Goal: Task Accomplishment & Management: Complete application form

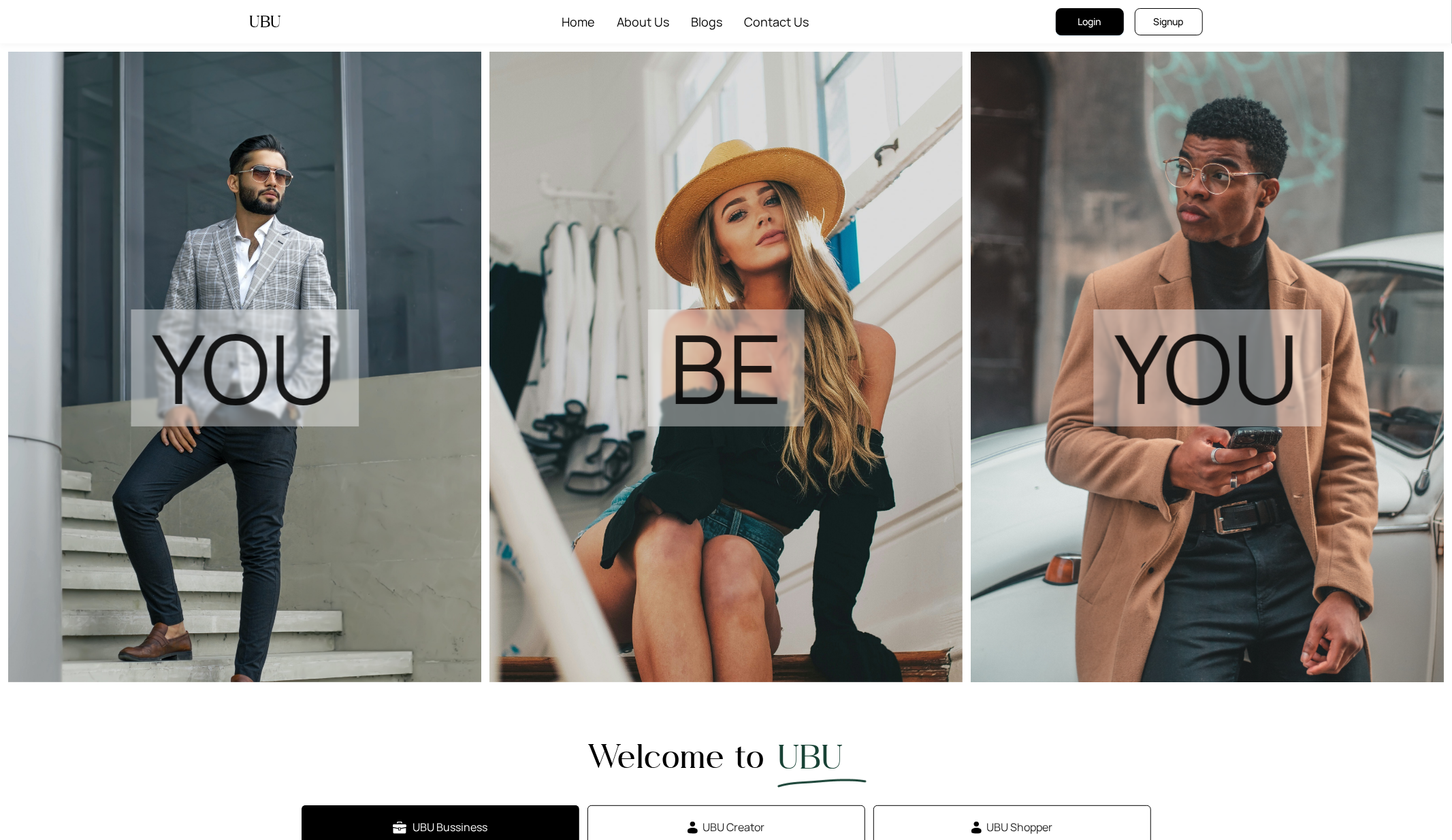
click at [1166, 24] on span "Signup" at bounding box center [1169, 22] width 30 height 15
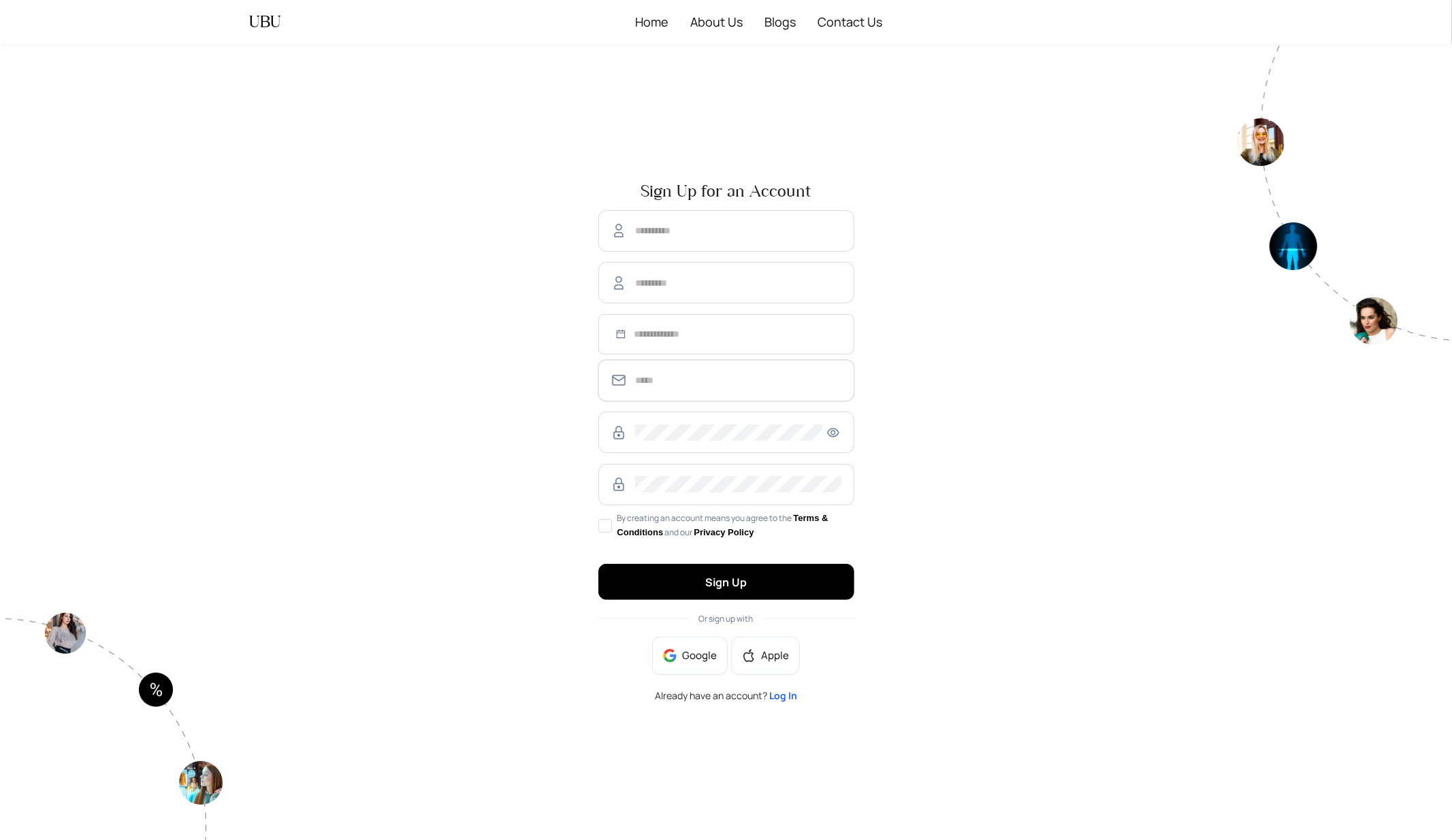
type input "**********"
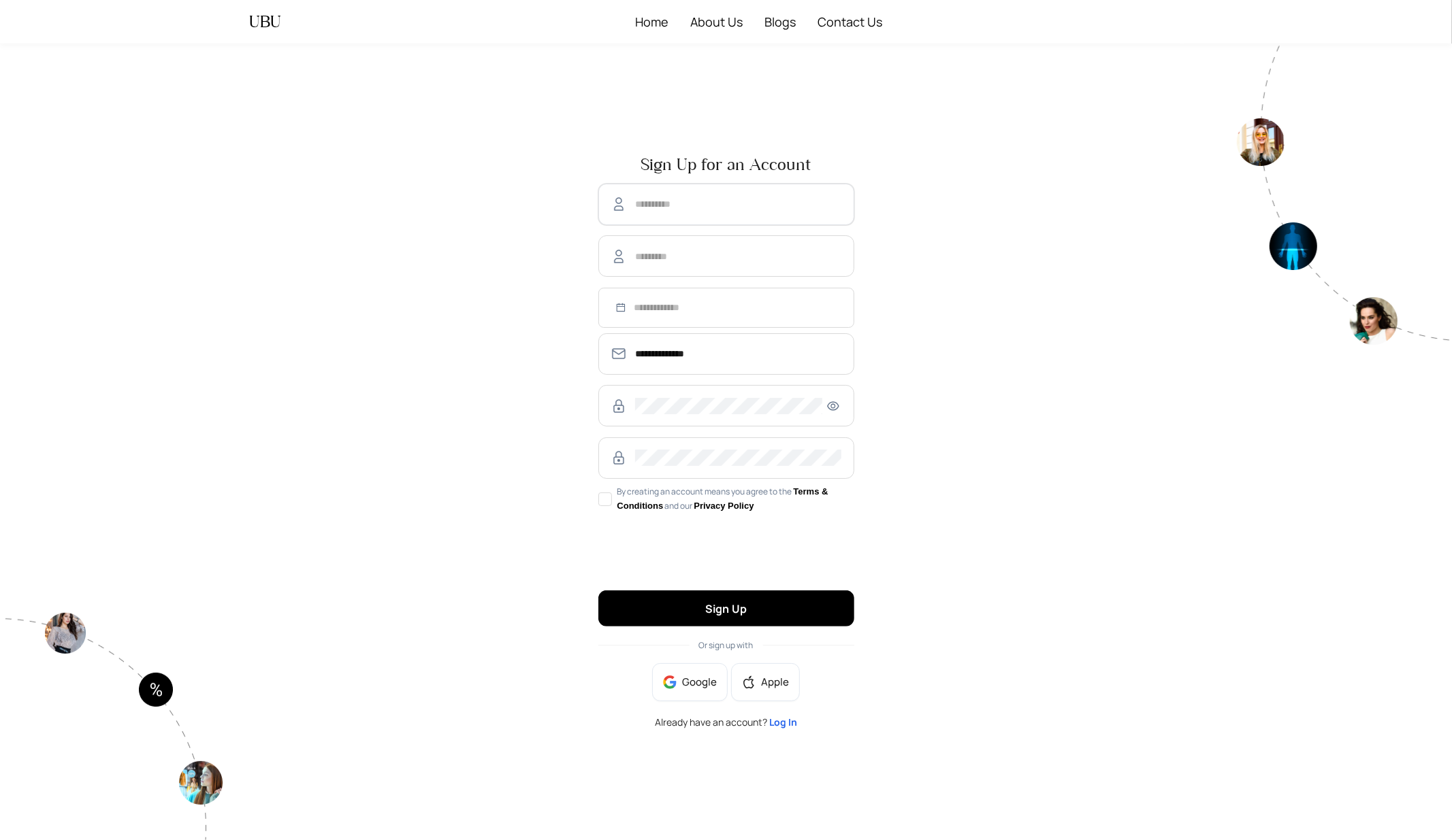
click at [675, 211] on input "text" at bounding box center [738, 204] width 206 height 16
type input "******"
type input "*****"
click at [675, 304] on input at bounding box center [738, 307] width 208 height 15
click at [702, 342] on button "2025" at bounding box center [707, 344] width 21 height 27
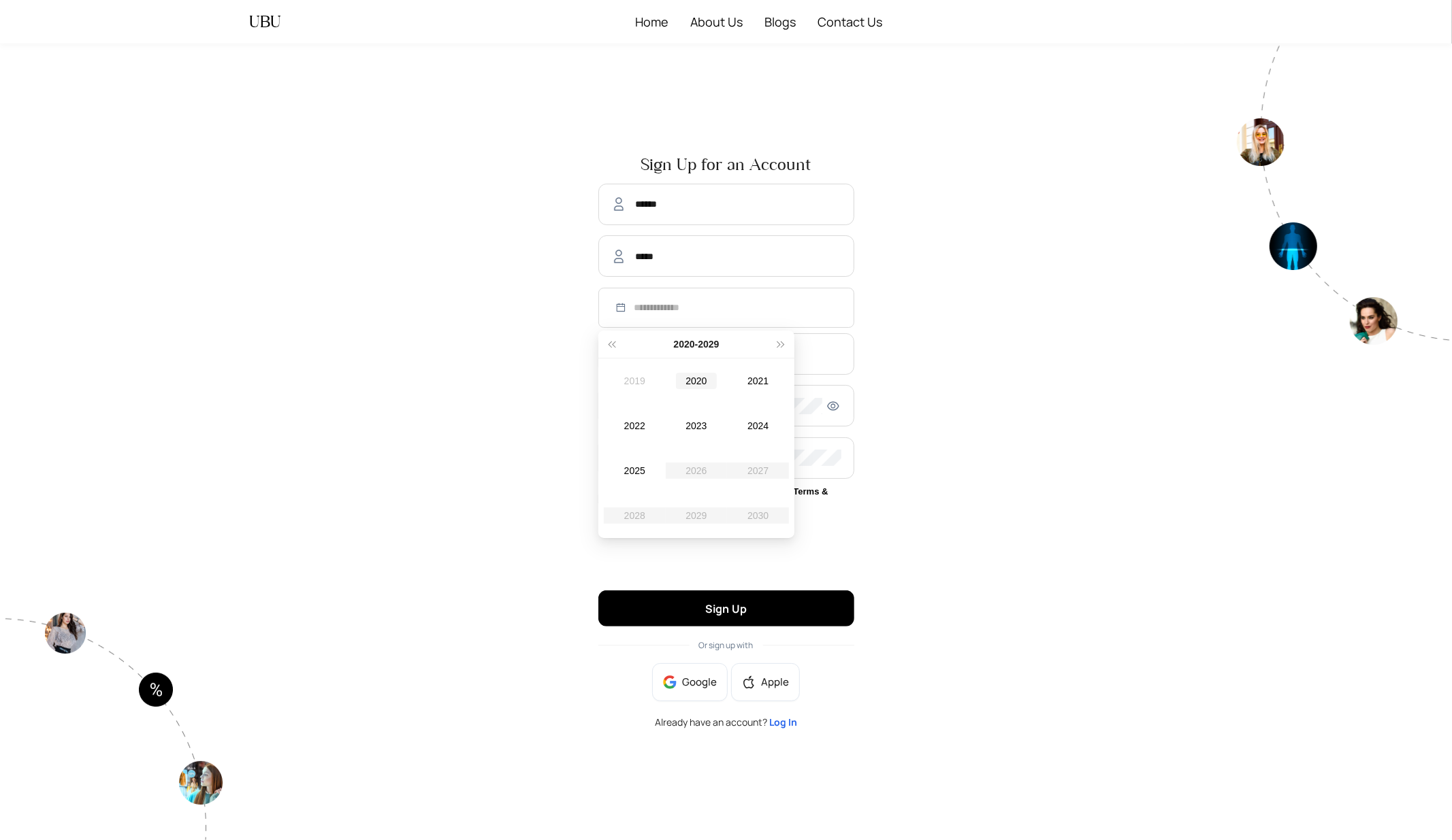
type input "**********"
click at [615, 347] on span "super-prev-year" at bounding box center [611, 343] width 6 height 6
type input "**********"
click at [612, 347] on button "super-prev-year" at bounding box center [612, 344] width 15 height 27
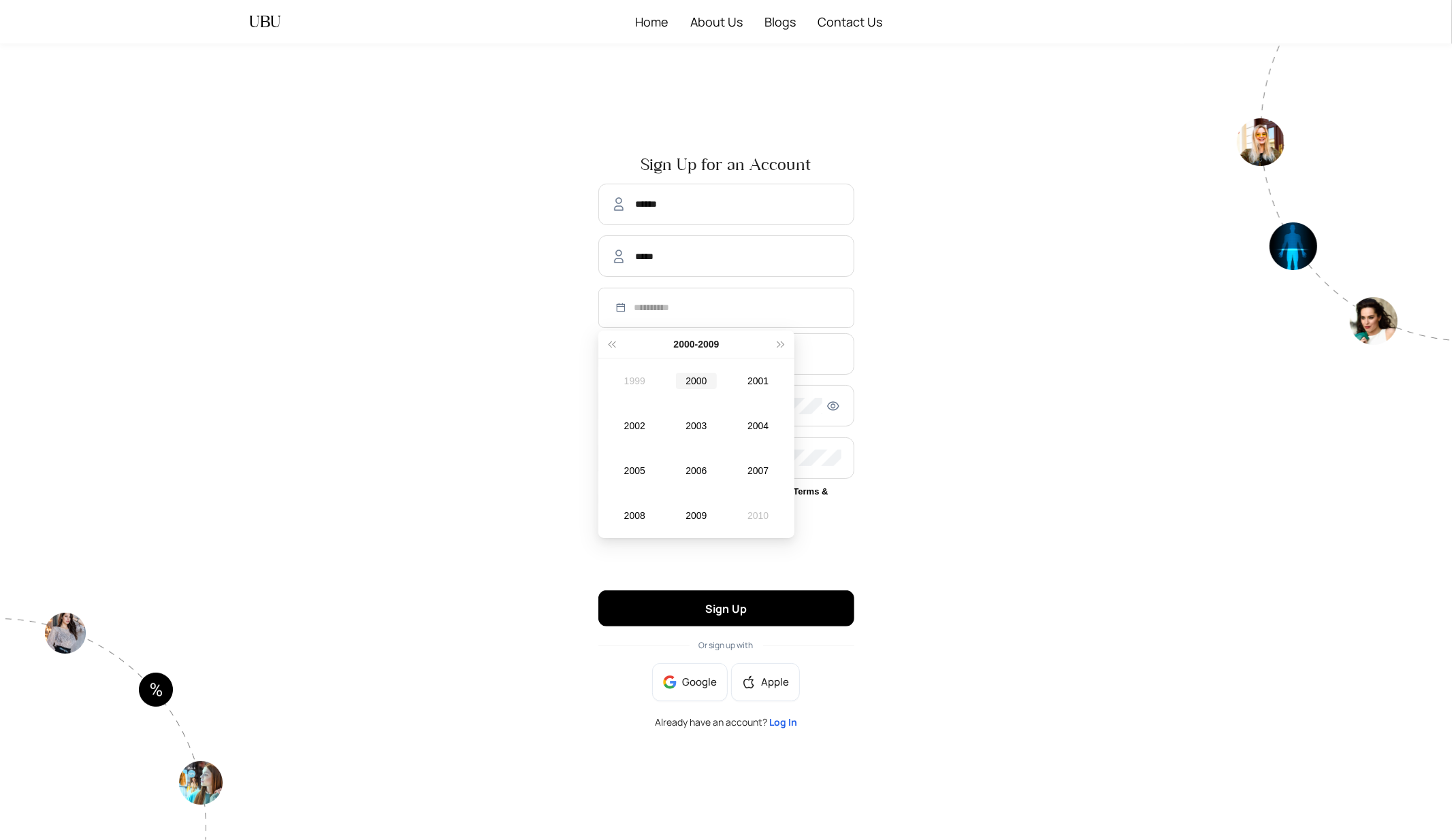
click at [700, 379] on div "2000" at bounding box center [696, 381] width 41 height 16
click at [756, 515] on div "Dec" at bounding box center [758, 516] width 41 height 16
type input "**********"
click at [671, 449] on div "12" at bounding box center [672, 450] width 16 height 16
click at [654, 359] on input "**********" at bounding box center [738, 354] width 206 height 16
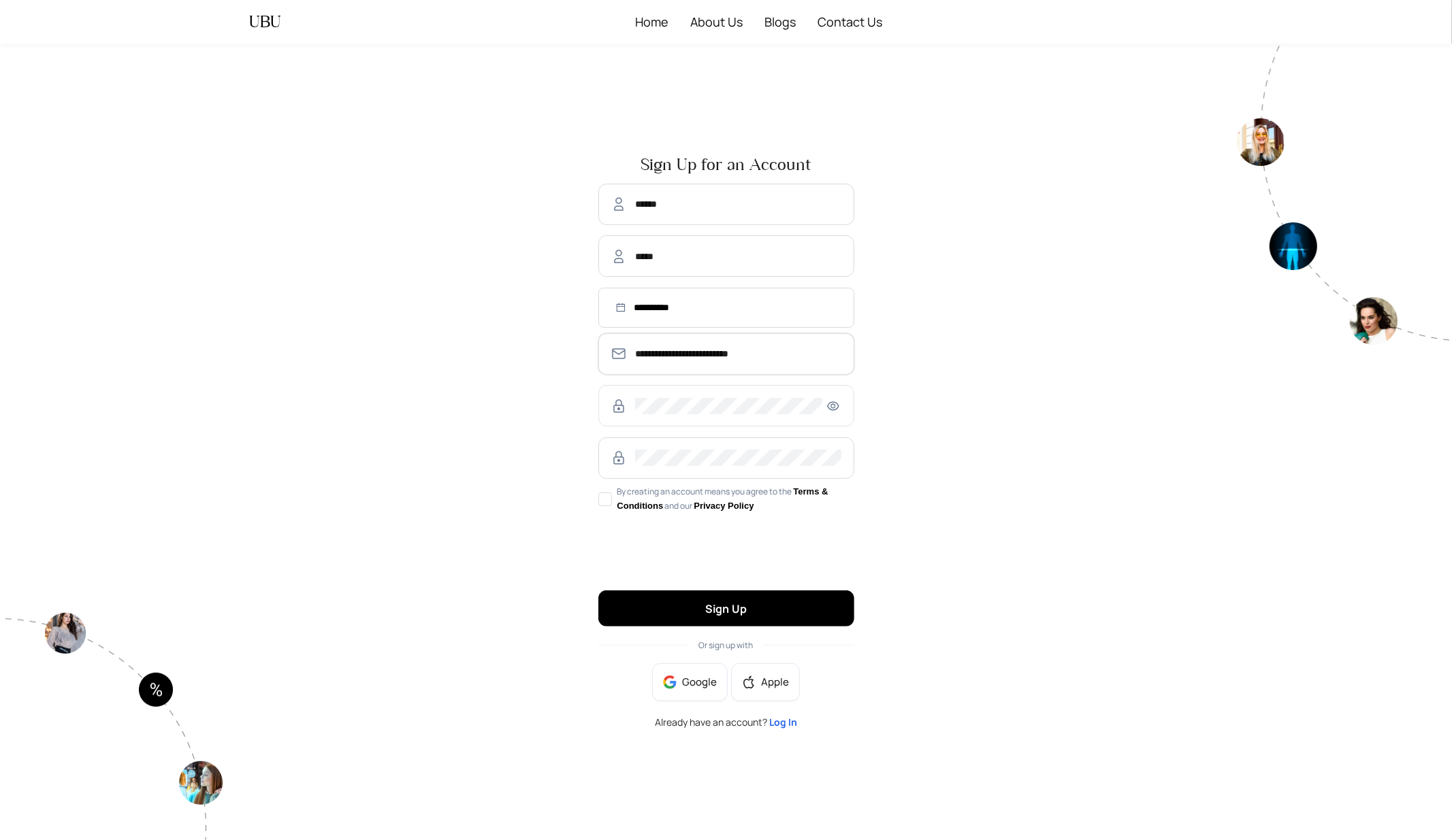
type input "**********"
click at [827, 407] on icon "eye" at bounding box center [832, 406] width 12 height 9
click at [697, 607] on button "Sign Up" at bounding box center [727, 608] width 256 height 36
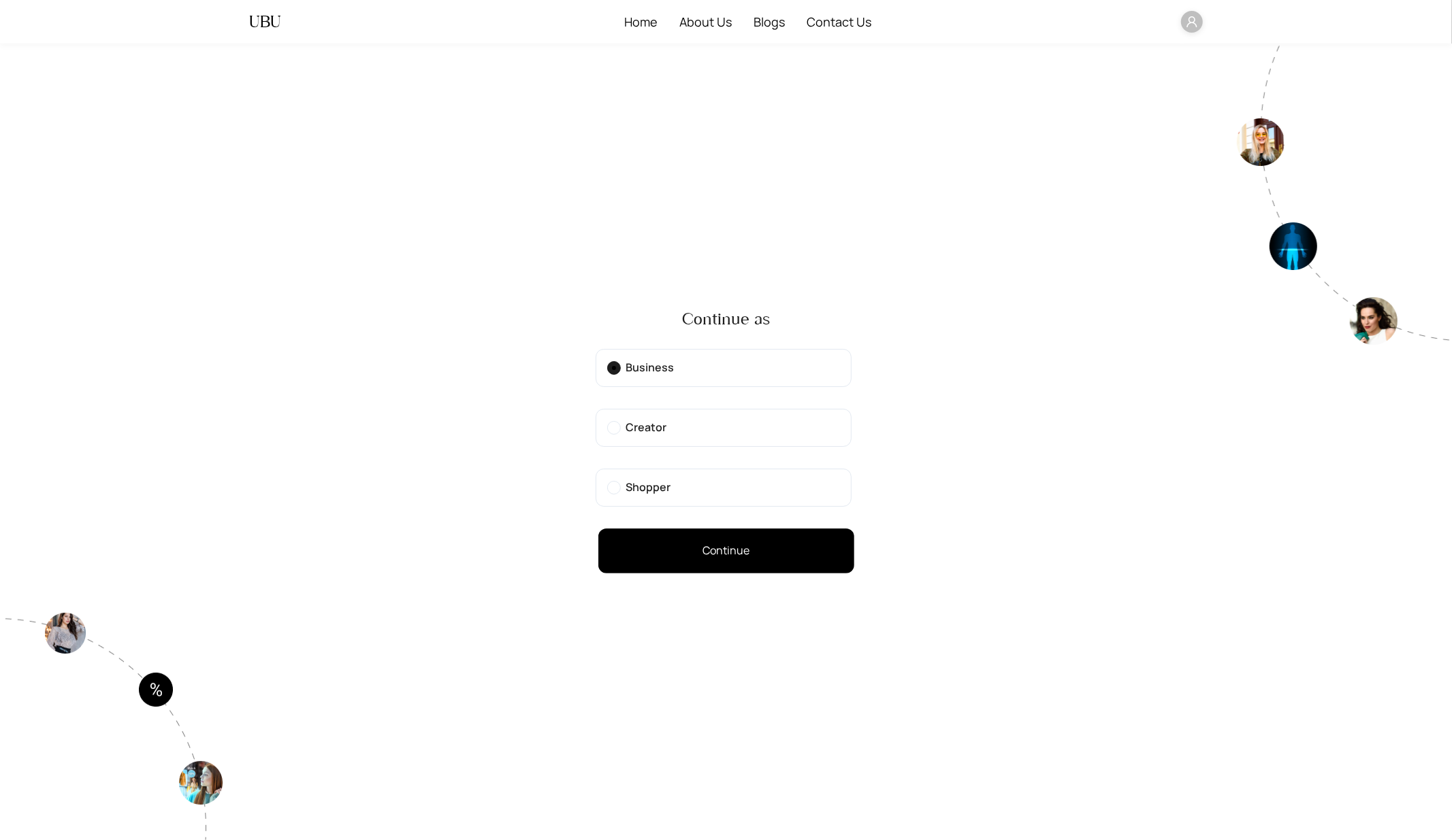
click at [674, 430] on label "Creator" at bounding box center [724, 428] width 256 height 38
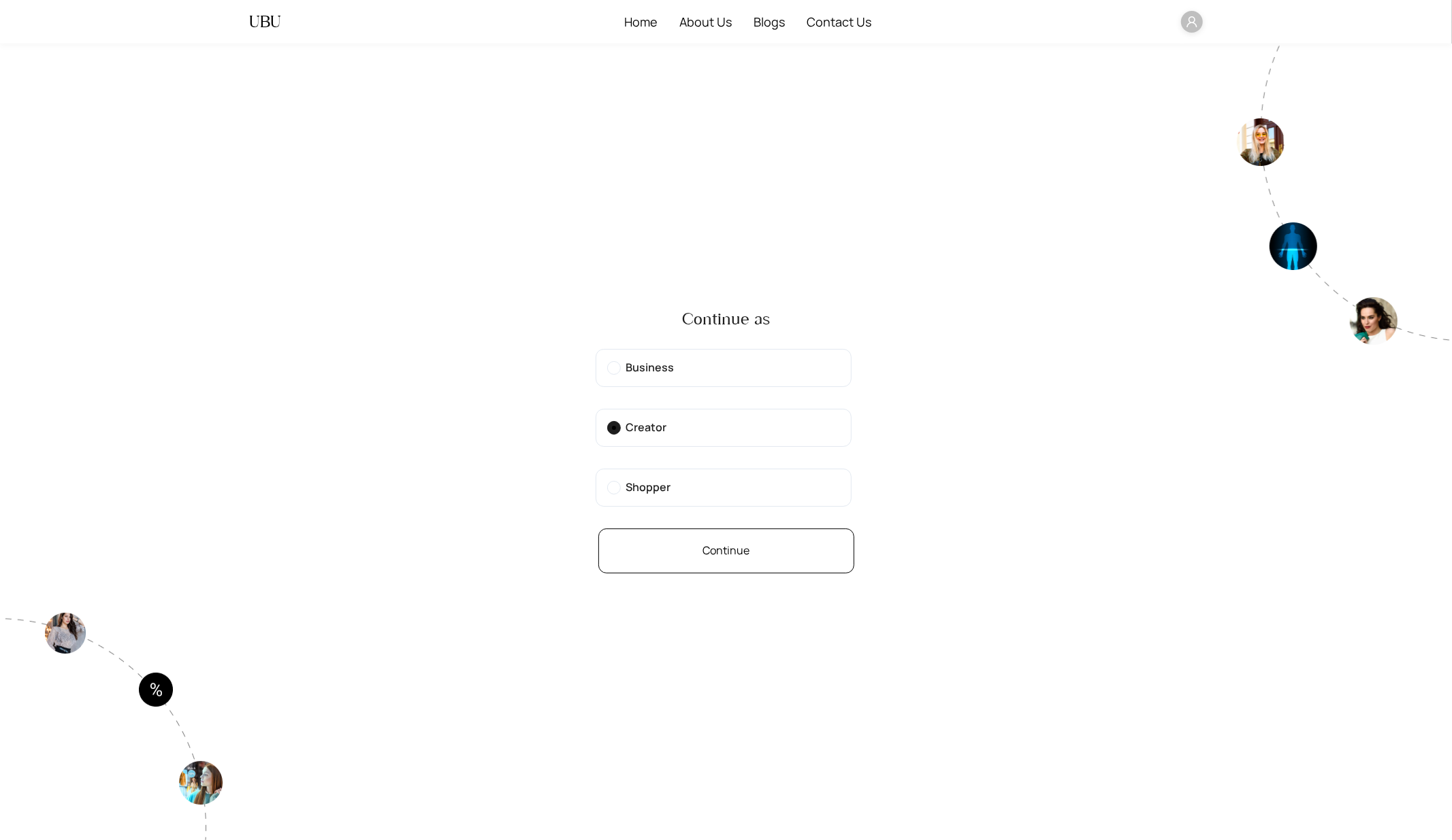
click at [693, 566] on button "Continue" at bounding box center [727, 550] width 256 height 44
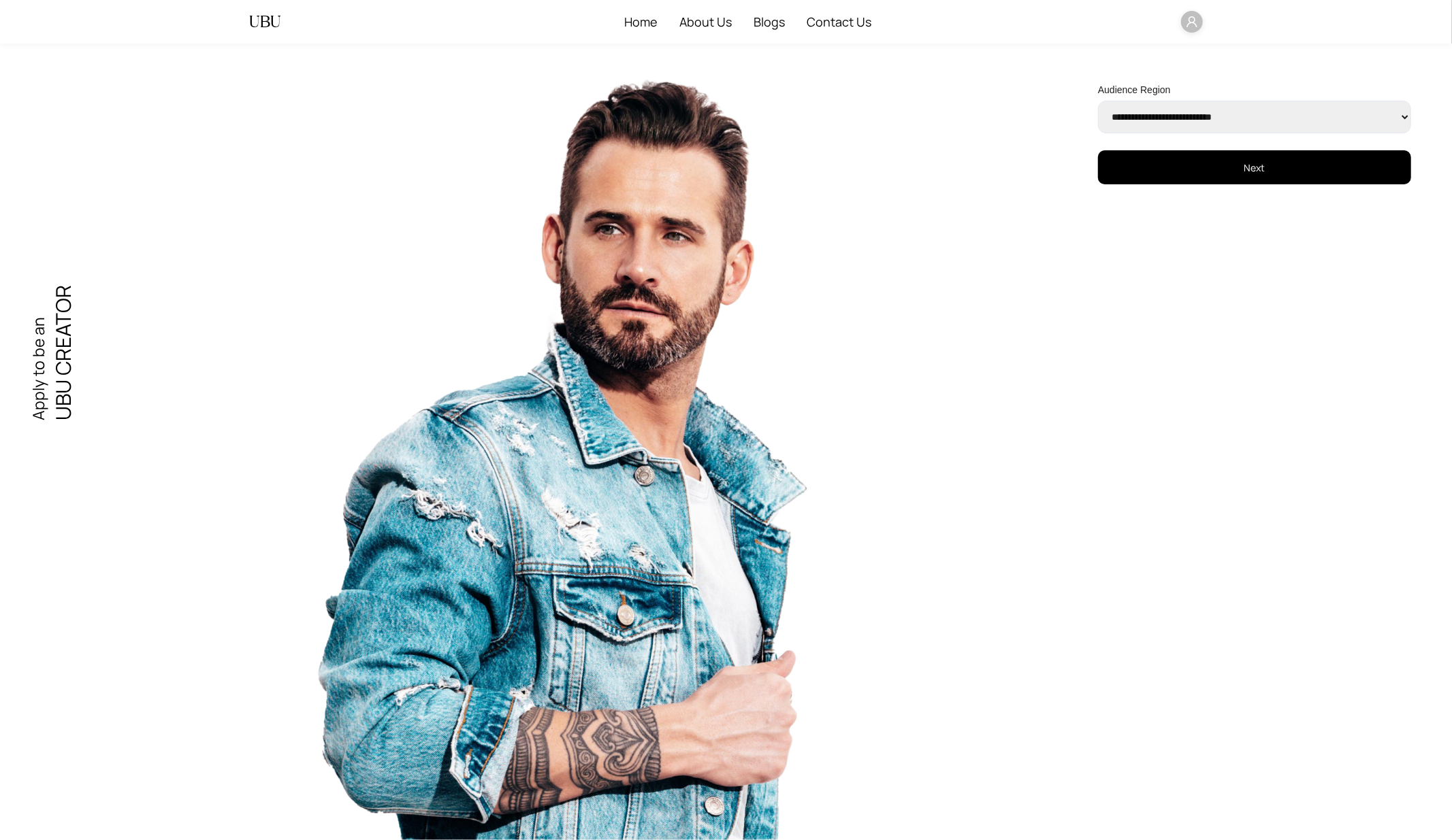
click at [1124, 128] on select "**********" at bounding box center [1255, 117] width 313 height 33
select select "******"
click at [1099, 101] on select "**********" at bounding box center [1255, 117] width 313 height 33
click at [1134, 167] on button "Next" at bounding box center [1255, 167] width 313 height 34
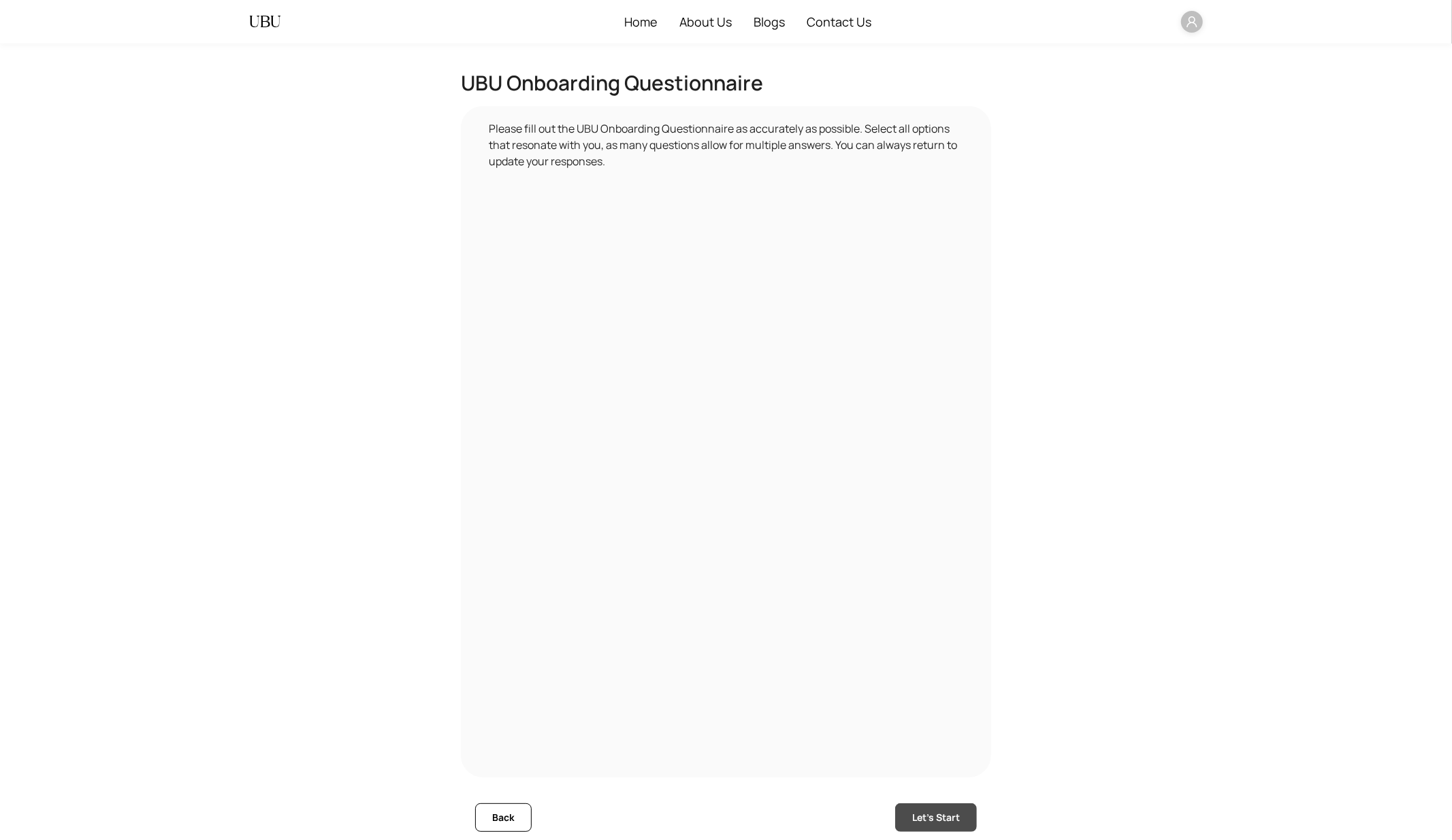
click at [917, 825] on span "Let's Start" at bounding box center [936, 817] width 47 height 15
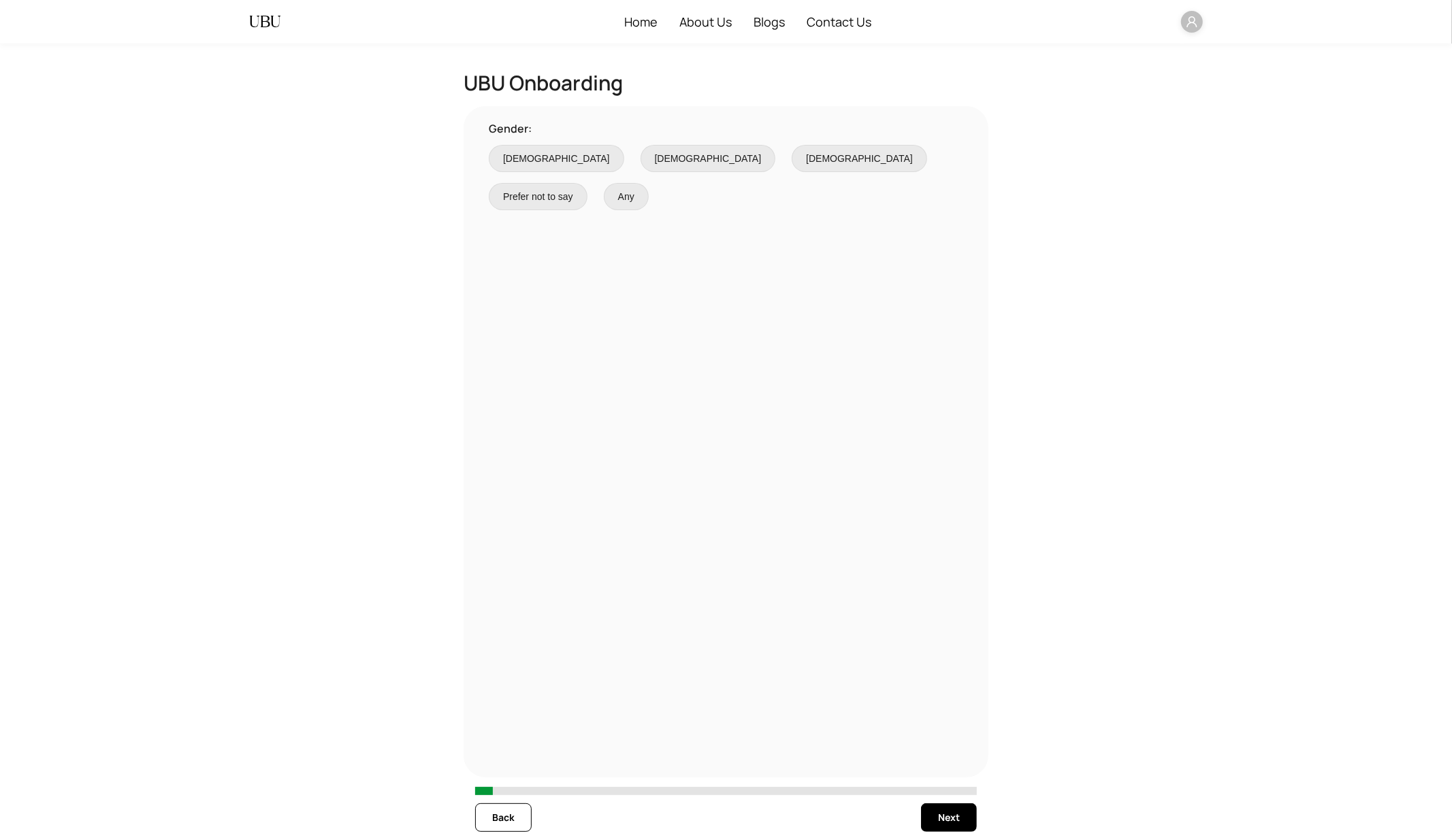
click at [514, 160] on span "[DEMOGRAPHIC_DATA]" at bounding box center [557, 158] width 107 height 15
click at [939, 818] on span "Next" at bounding box center [950, 817] width 22 height 15
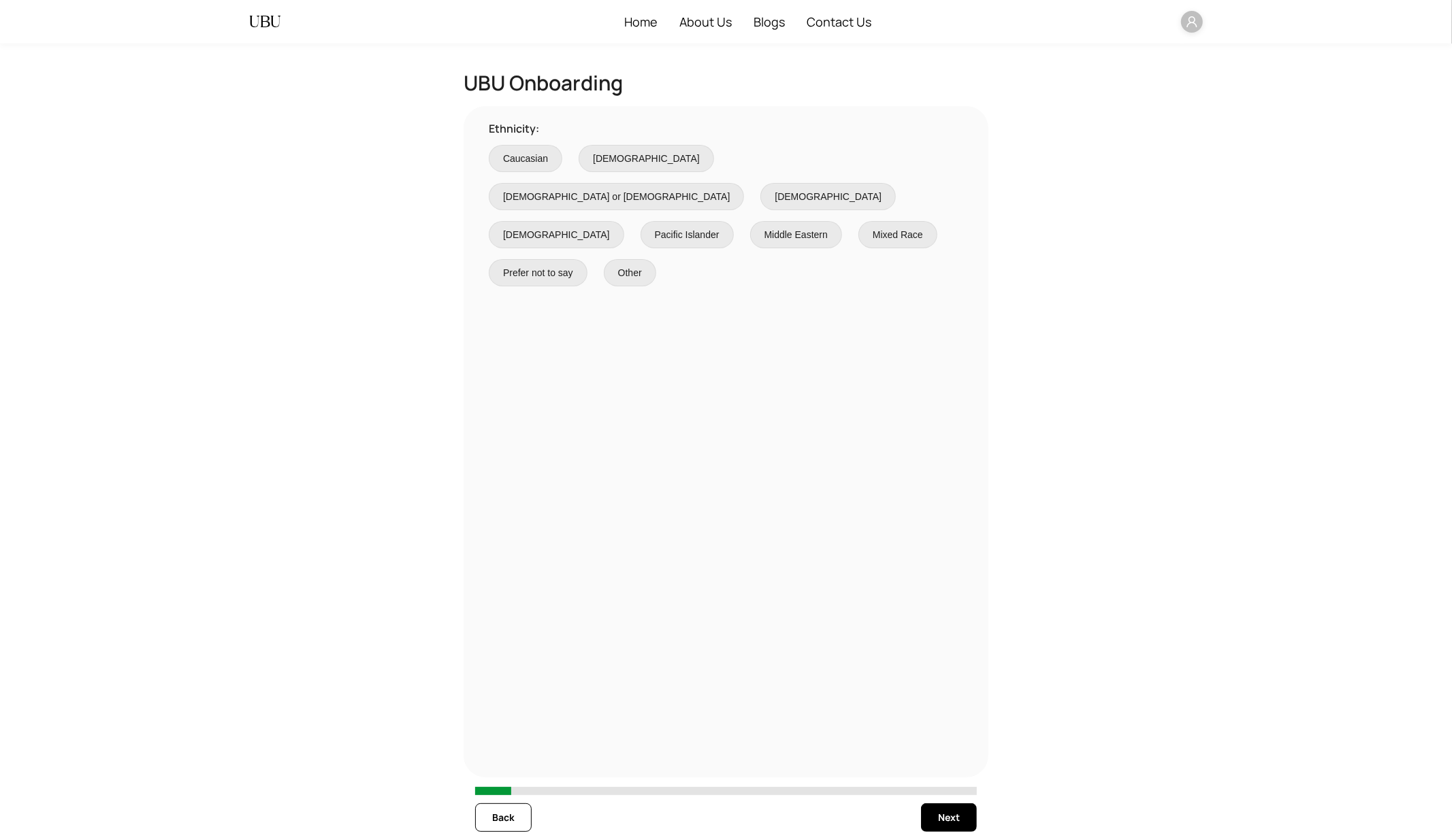
click at [516, 161] on span "Caucasian" at bounding box center [525, 158] width 45 height 15
click at [936, 820] on button "Next" at bounding box center [949, 817] width 55 height 28
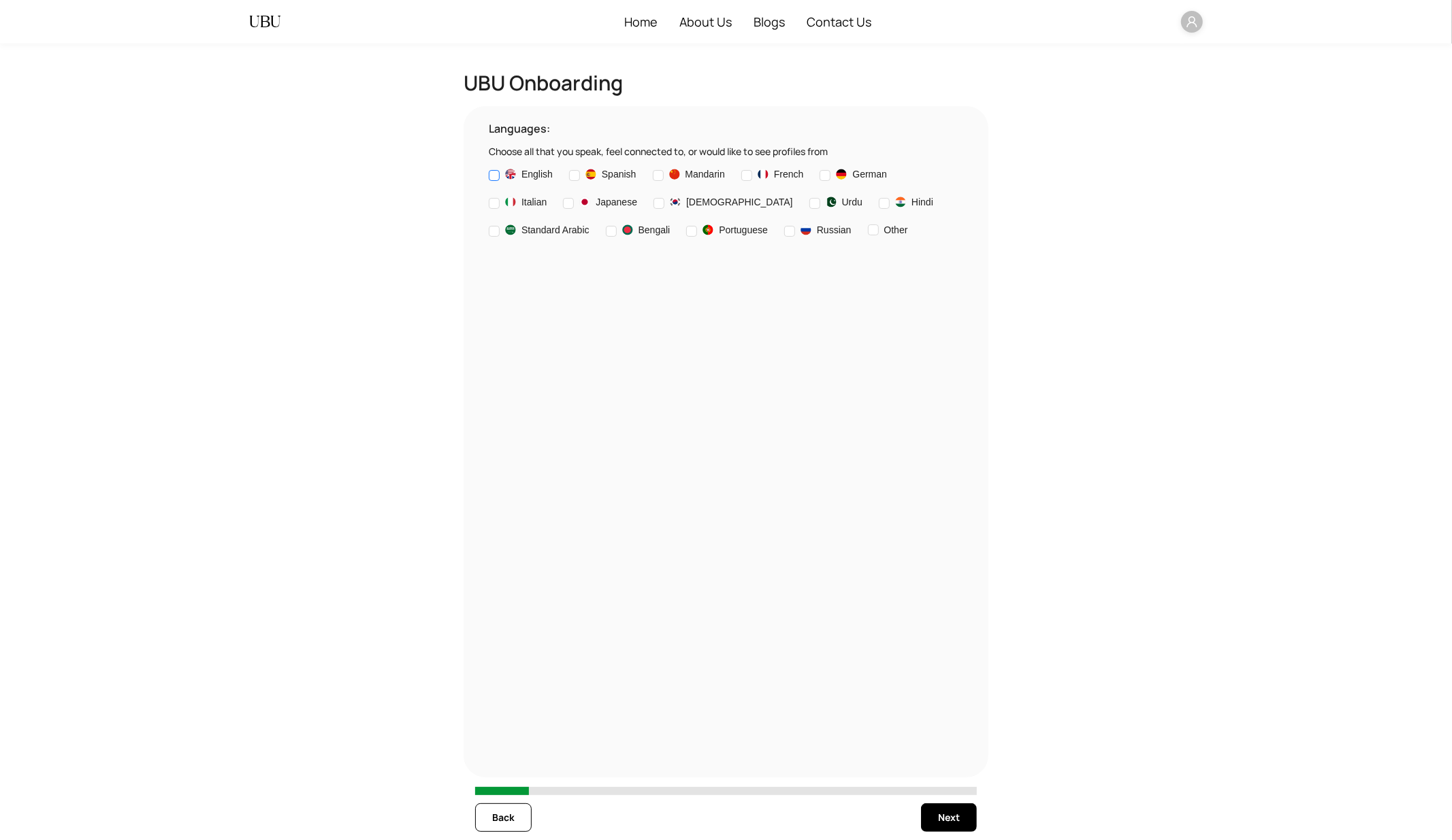
click at [527, 178] on span "English" at bounding box center [537, 174] width 31 height 15
click at [953, 815] on span "Next" at bounding box center [950, 817] width 22 height 15
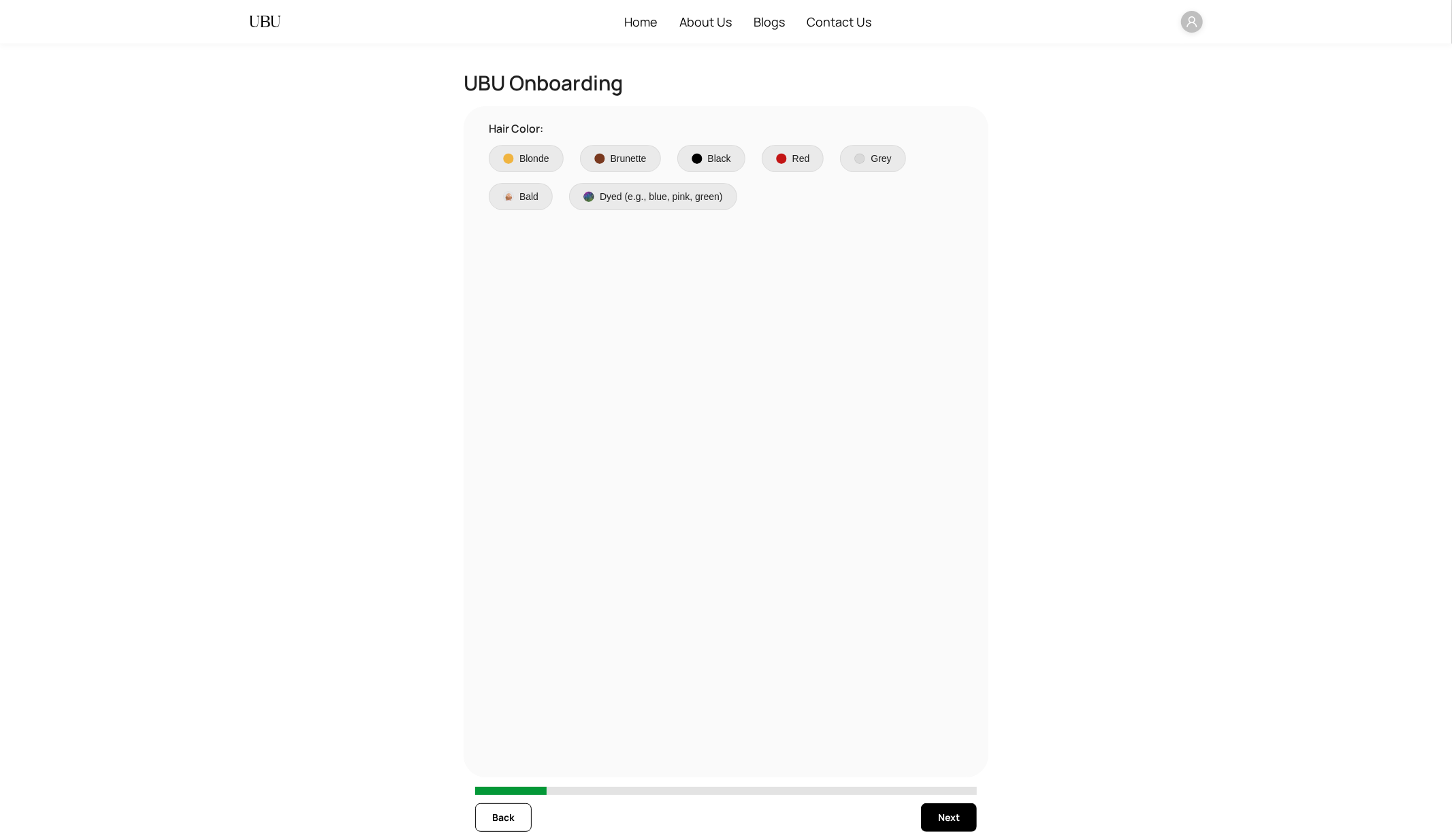
click at [530, 153] on span "Blonde" at bounding box center [534, 158] width 30 height 15
click at [946, 825] on span "Next" at bounding box center [950, 817] width 22 height 15
click at [509, 164] on span "Blue" at bounding box center [512, 158] width 19 height 15
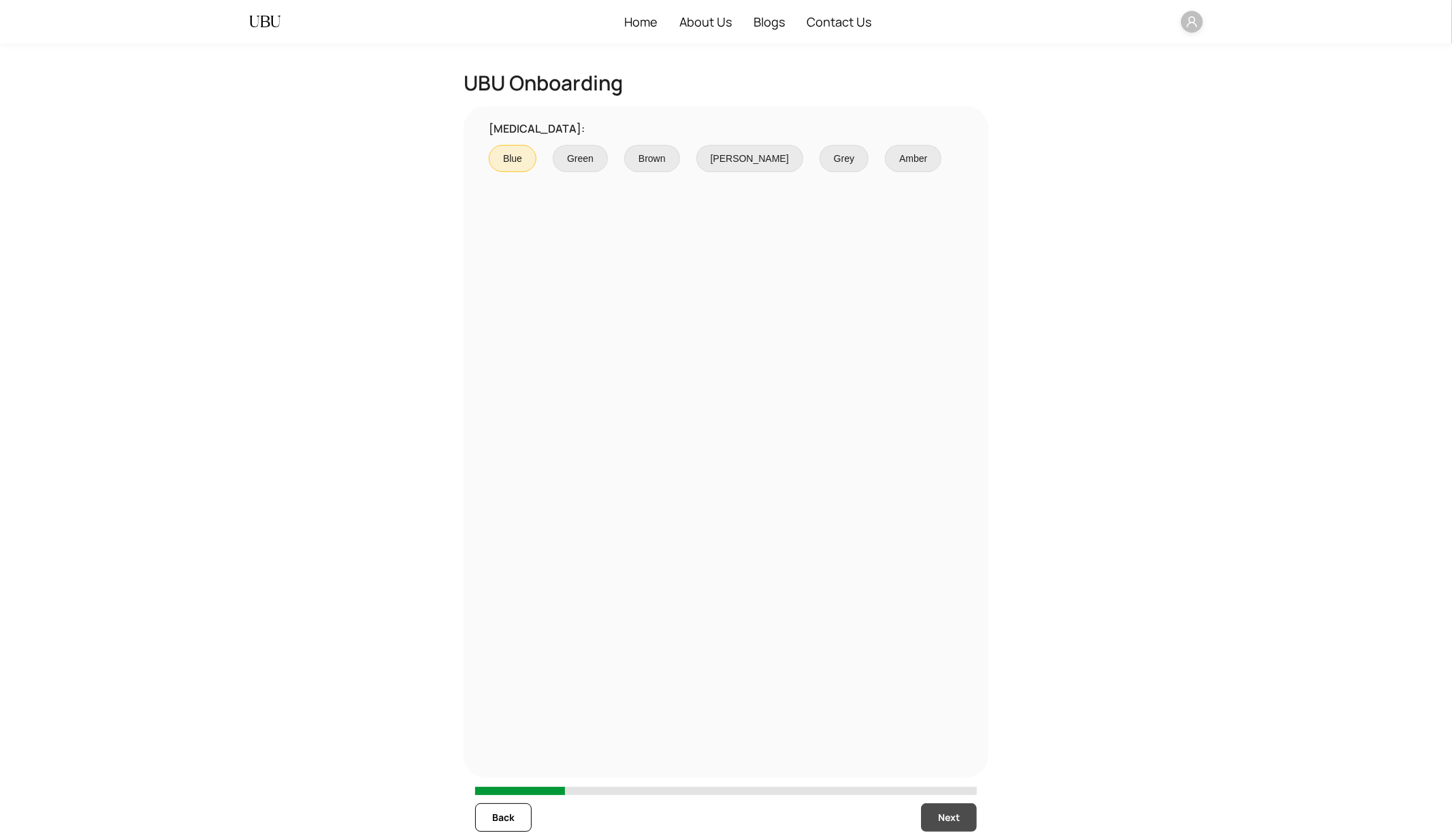
click at [941, 824] on span "Next" at bounding box center [950, 817] width 22 height 15
click at [509, 158] on img at bounding box center [509, 159] width 11 height 11
click at [943, 816] on span "Next" at bounding box center [950, 817] width 22 height 15
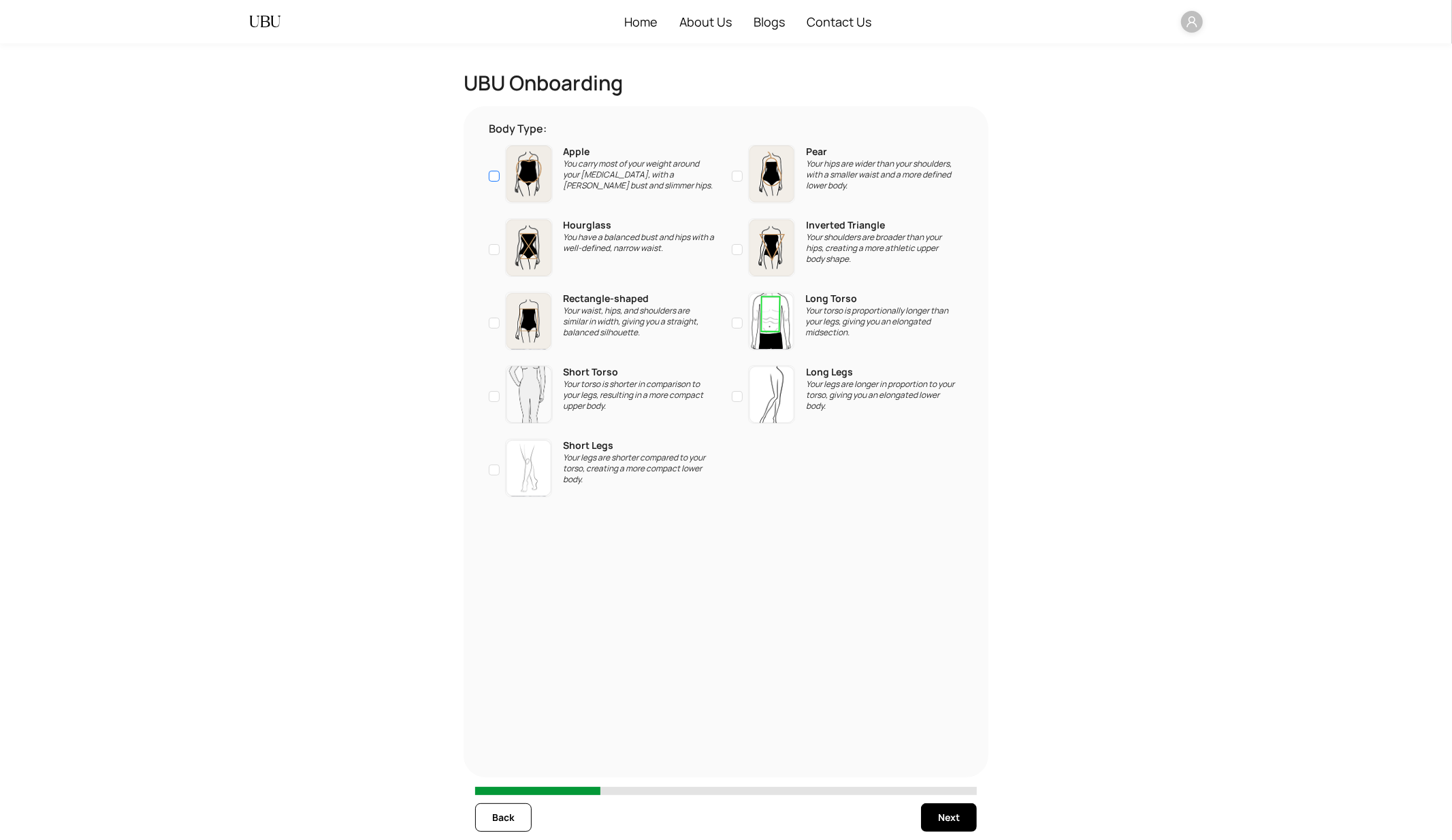
click at [656, 192] on p "You carry most of your weight around your [MEDICAL_DATA], with a [PERSON_NAME] …" at bounding box center [639, 175] width 152 height 33
click at [947, 824] on span "Next" at bounding box center [950, 817] width 22 height 15
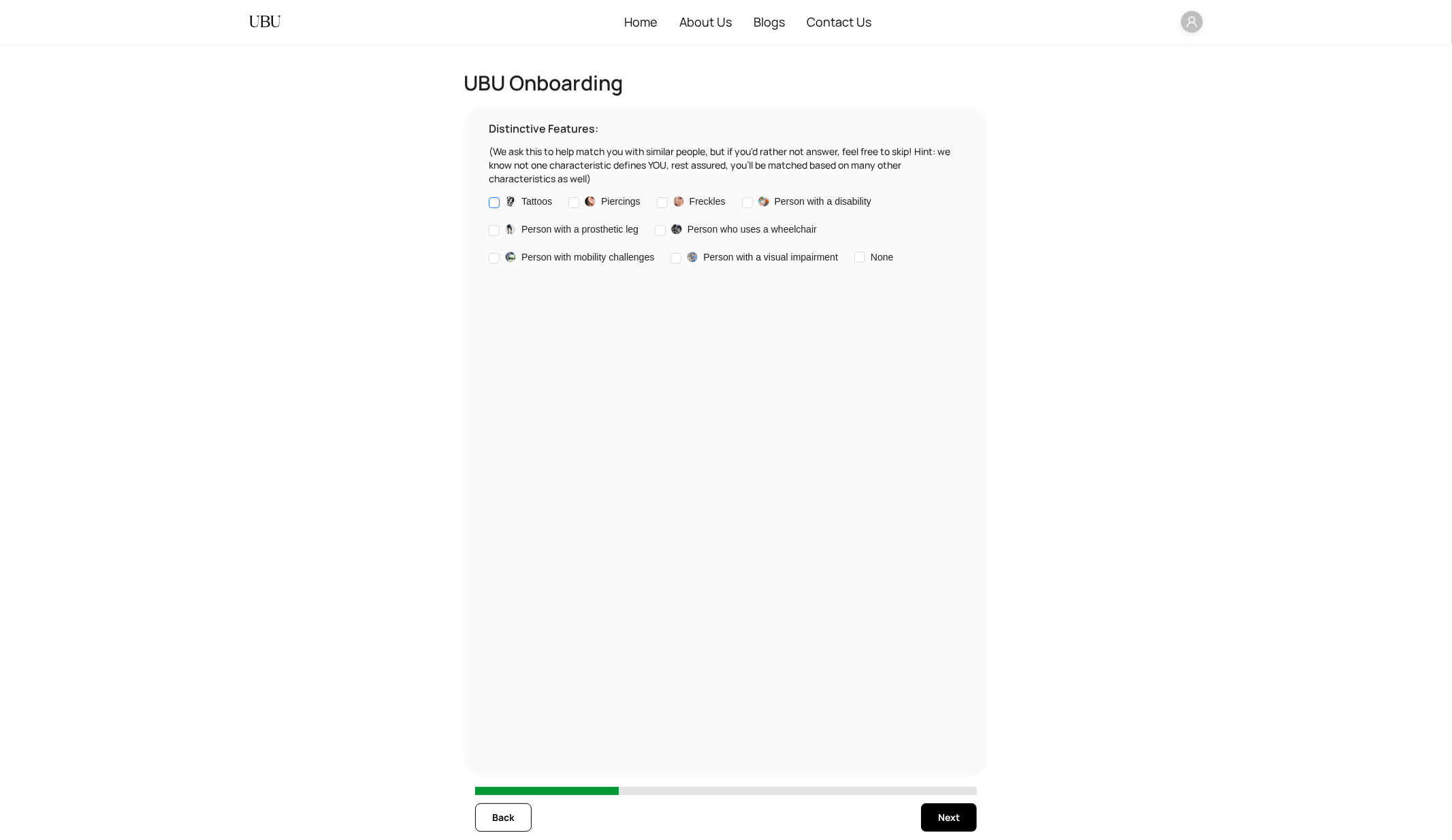
click at [547, 209] on span "Tattoos" at bounding box center [537, 202] width 31 height 15
click at [940, 824] on span "Next" at bounding box center [950, 817] width 22 height 15
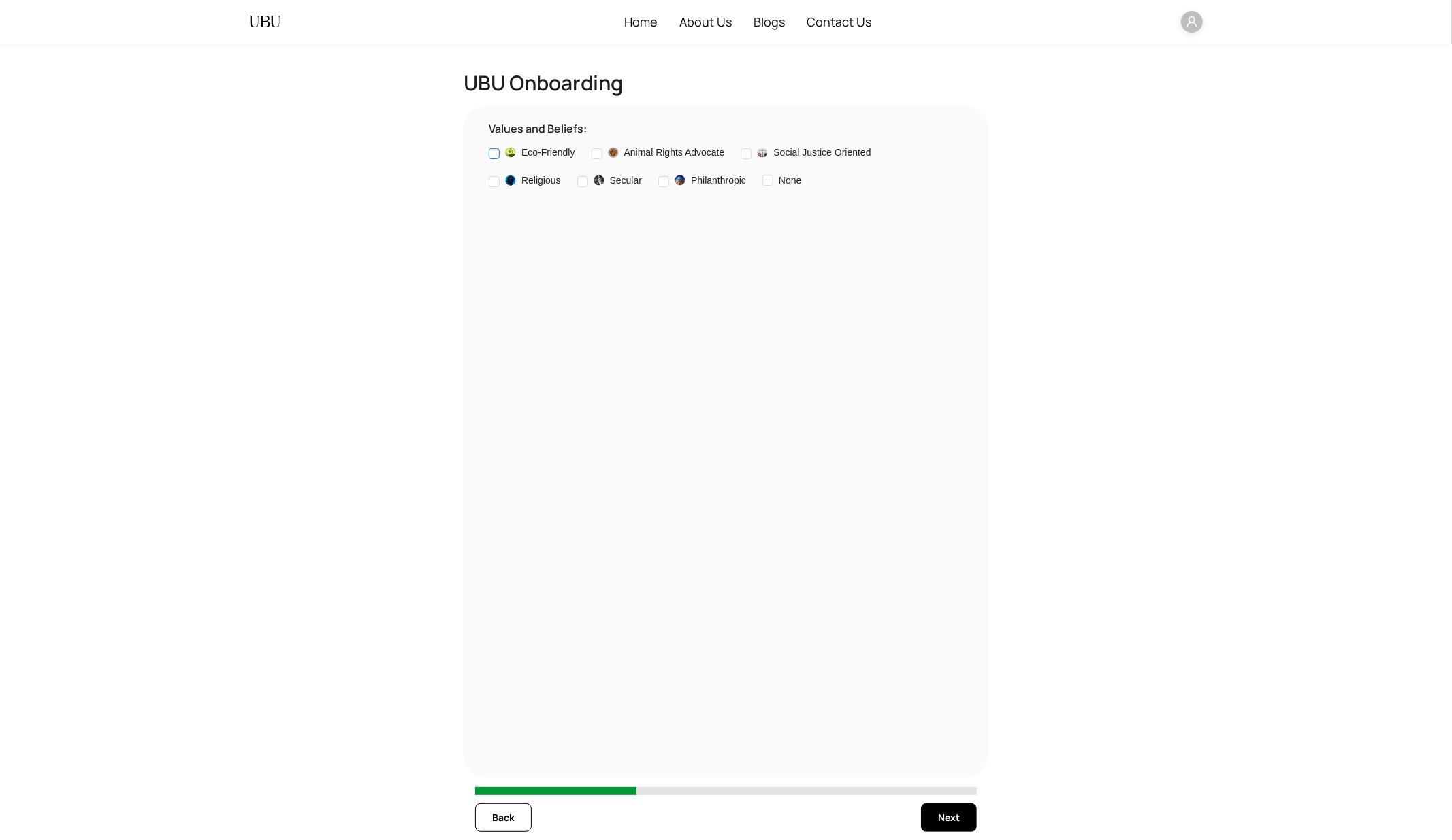
click at [542, 156] on span "Eco-Friendly" at bounding box center [548, 153] width 54 height 15
click at [949, 824] on span "Next" at bounding box center [950, 817] width 22 height 15
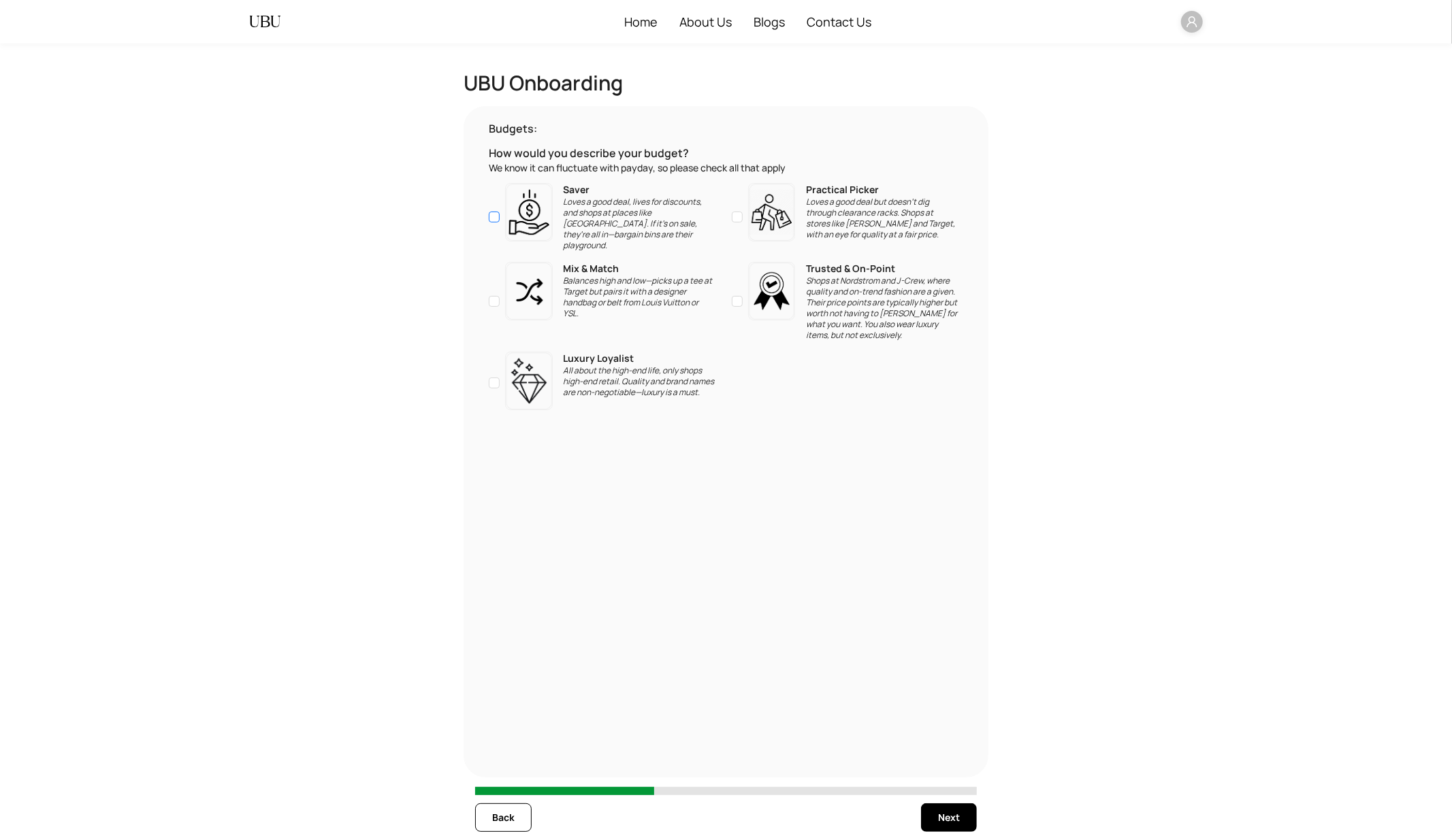
click at [664, 231] on p "Loves a good deal, lives for discounts, and shops at places like [GEOGRAPHIC_DA…" at bounding box center [639, 224] width 152 height 54
click at [958, 820] on span "Next" at bounding box center [950, 817] width 22 height 15
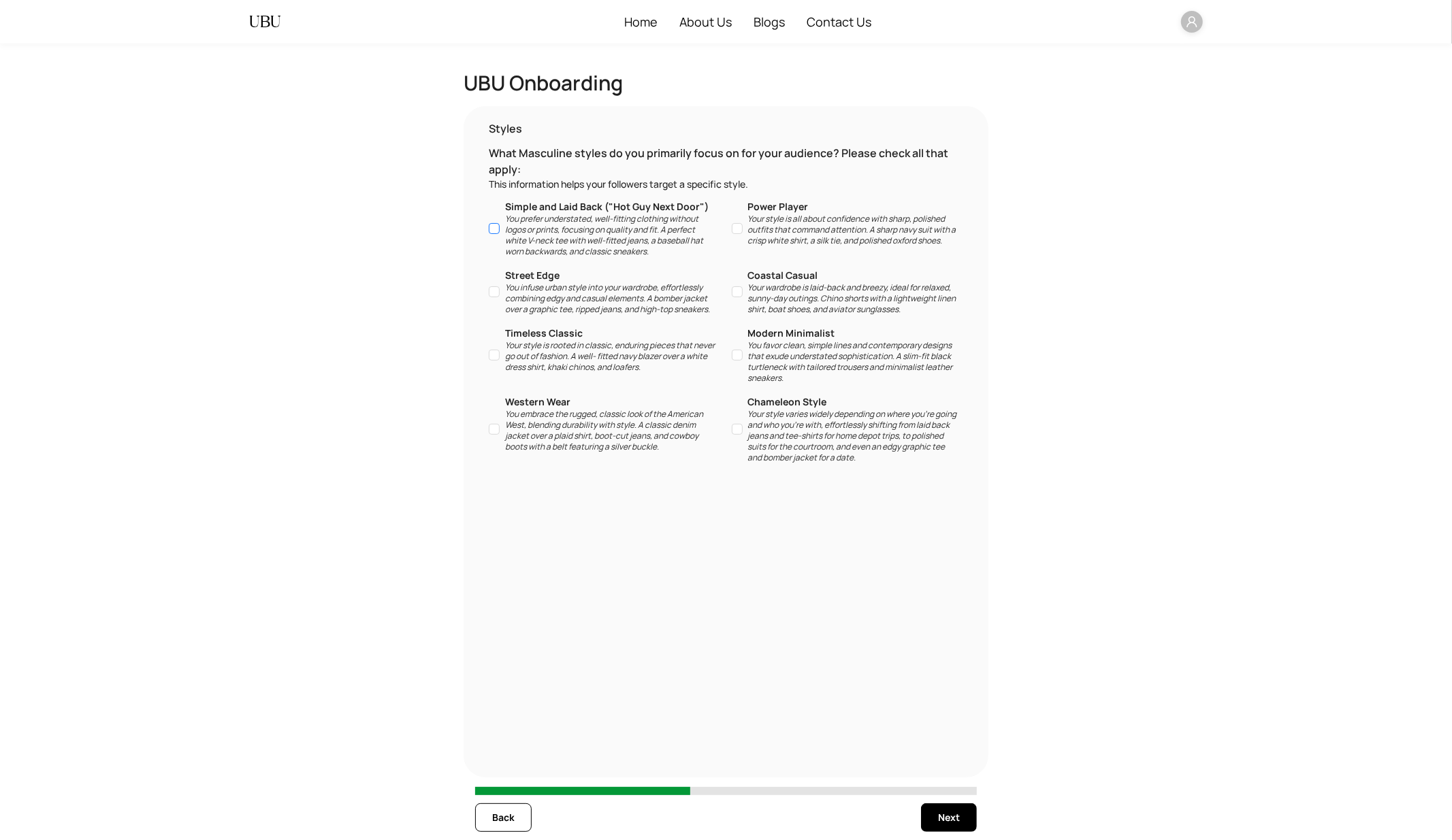
click at [635, 250] on p "You prefer understated, well-fitting clothing without logos or prints, focusing…" at bounding box center [611, 235] width 211 height 44
click at [947, 824] on span "Next" at bounding box center [950, 817] width 22 height 15
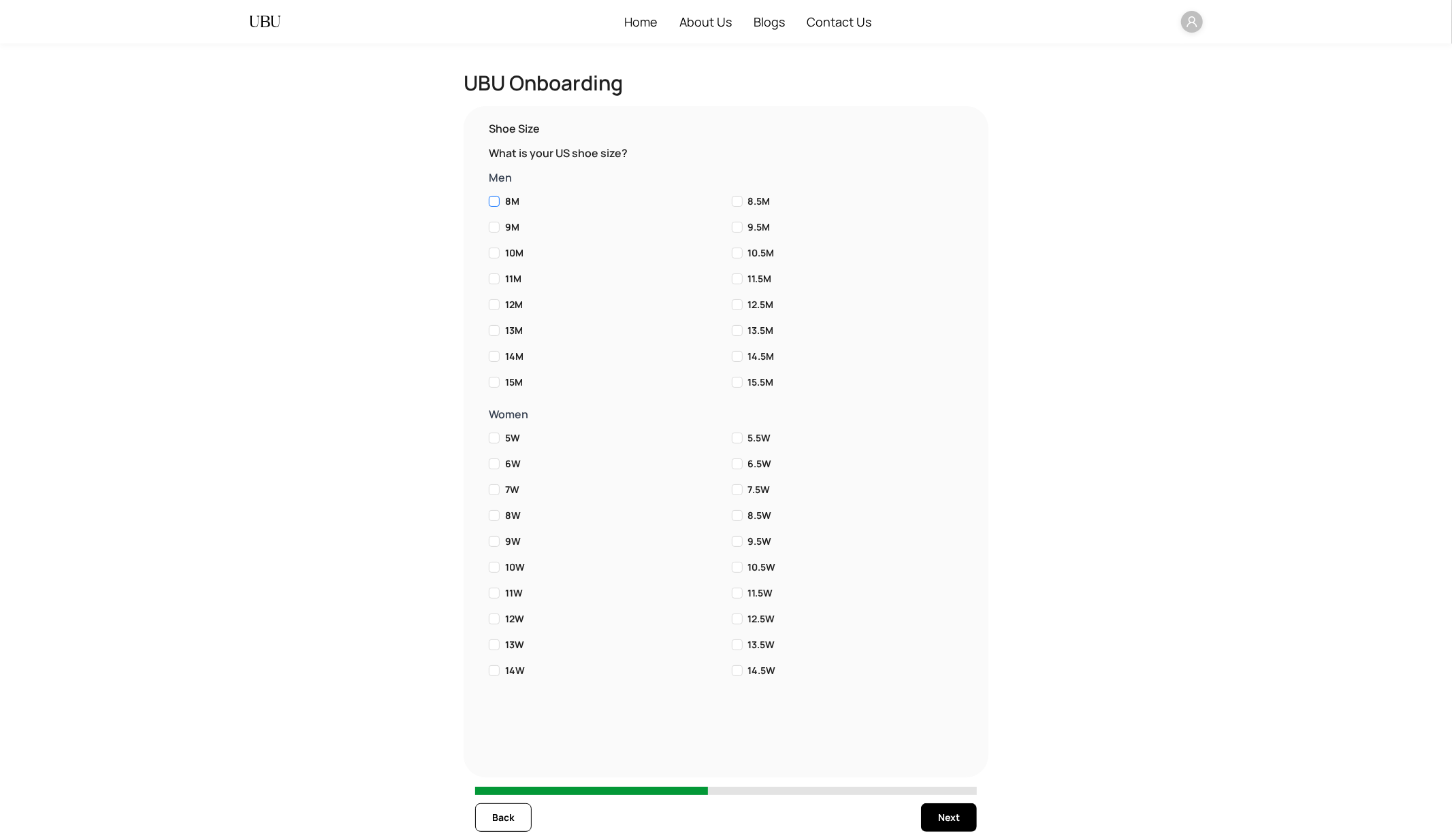
click at [571, 209] on label "8M" at bounding box center [605, 202] width 233 height 15
click at [941, 808] on button "Next" at bounding box center [949, 817] width 55 height 28
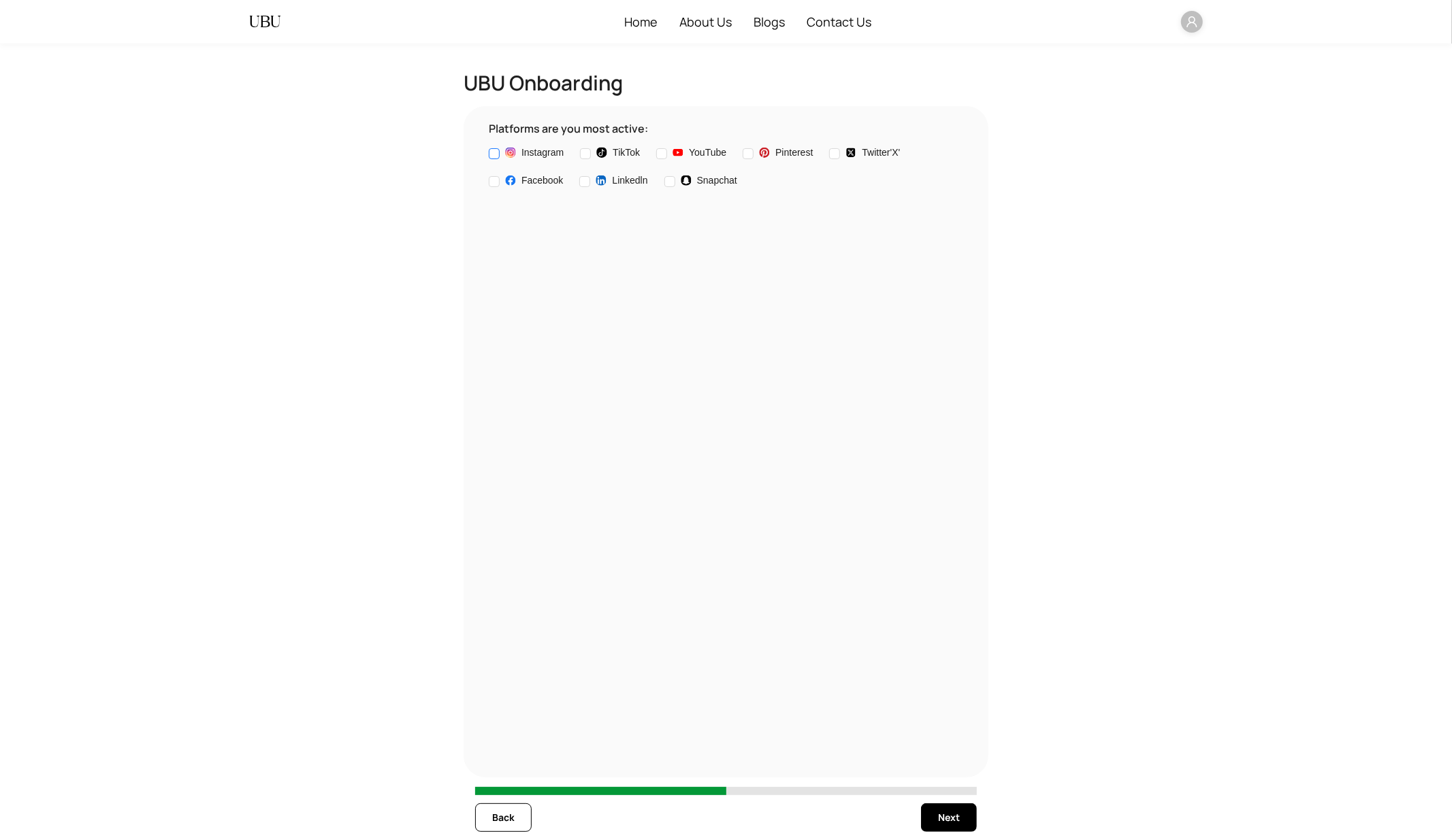
click at [540, 158] on span "Instagram" at bounding box center [542, 153] width 42 height 15
click at [953, 825] on span "Next" at bounding box center [950, 817] width 22 height 15
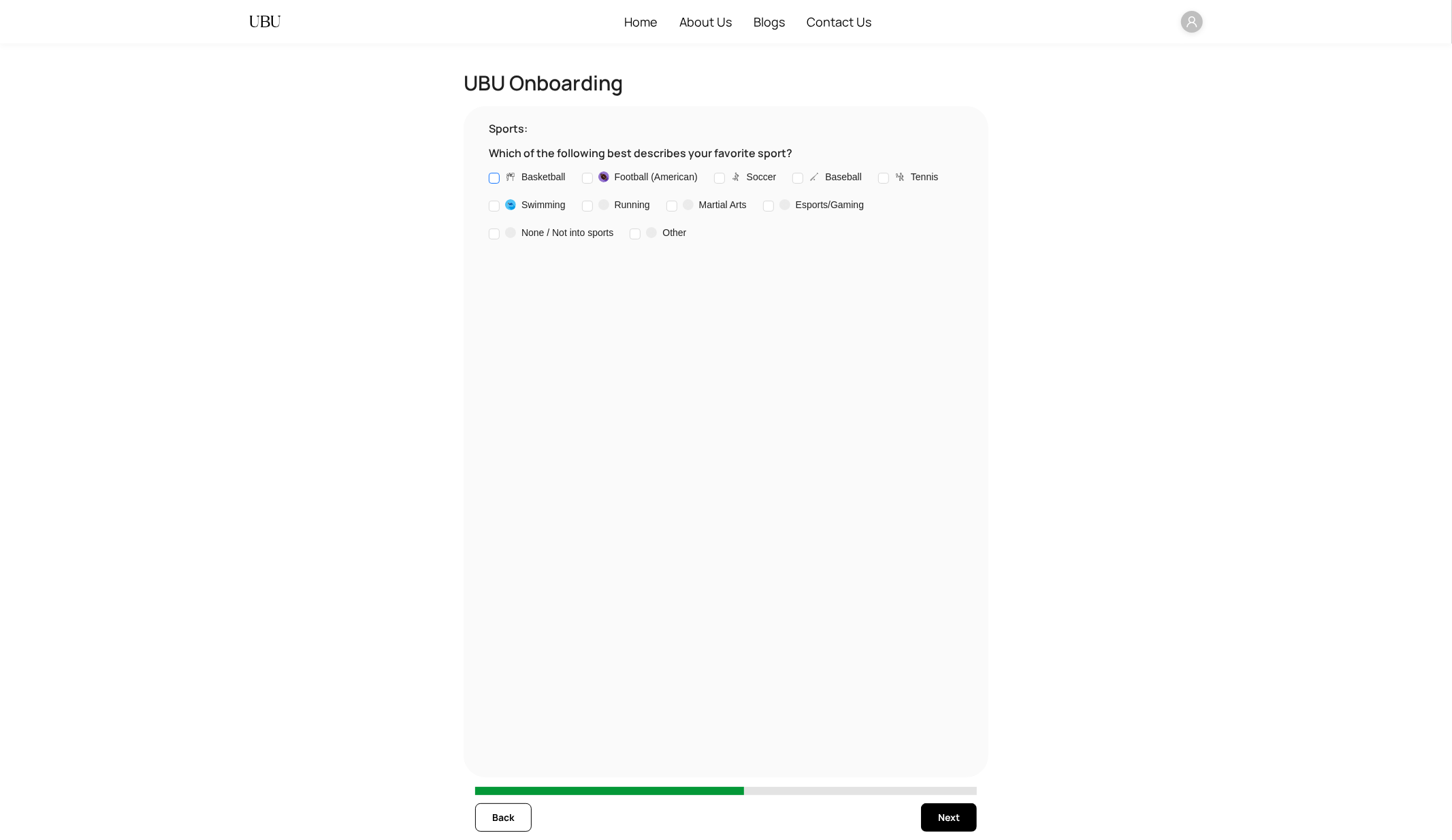
click at [547, 183] on span "Basketball" at bounding box center [543, 177] width 45 height 15
click at [958, 823] on span "Next" at bounding box center [950, 817] width 22 height 15
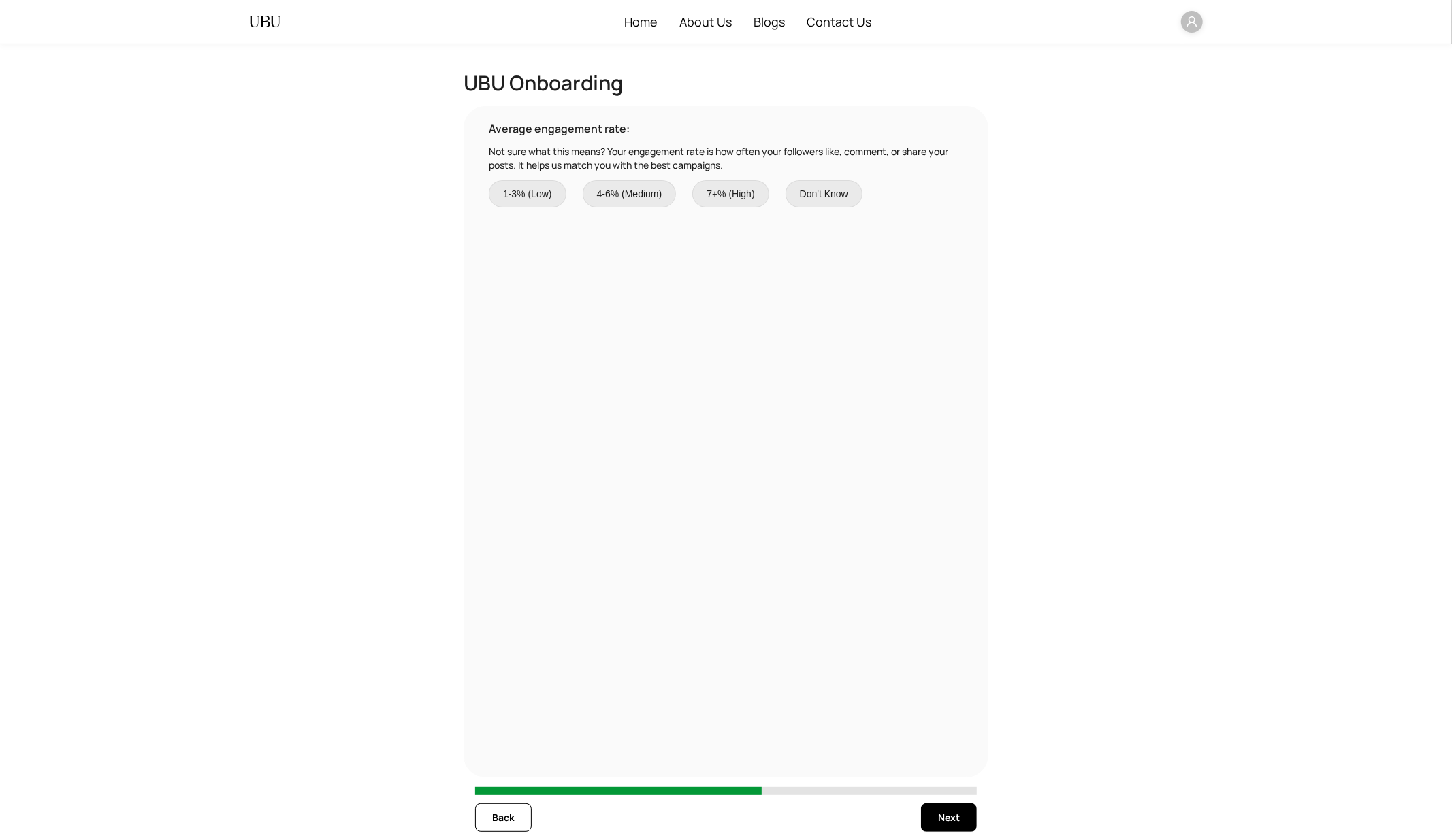
click at [538, 196] on span "1-3% (Low)" at bounding box center [528, 193] width 49 height 15
click at [952, 821] on span "Next" at bounding box center [950, 817] width 22 height 15
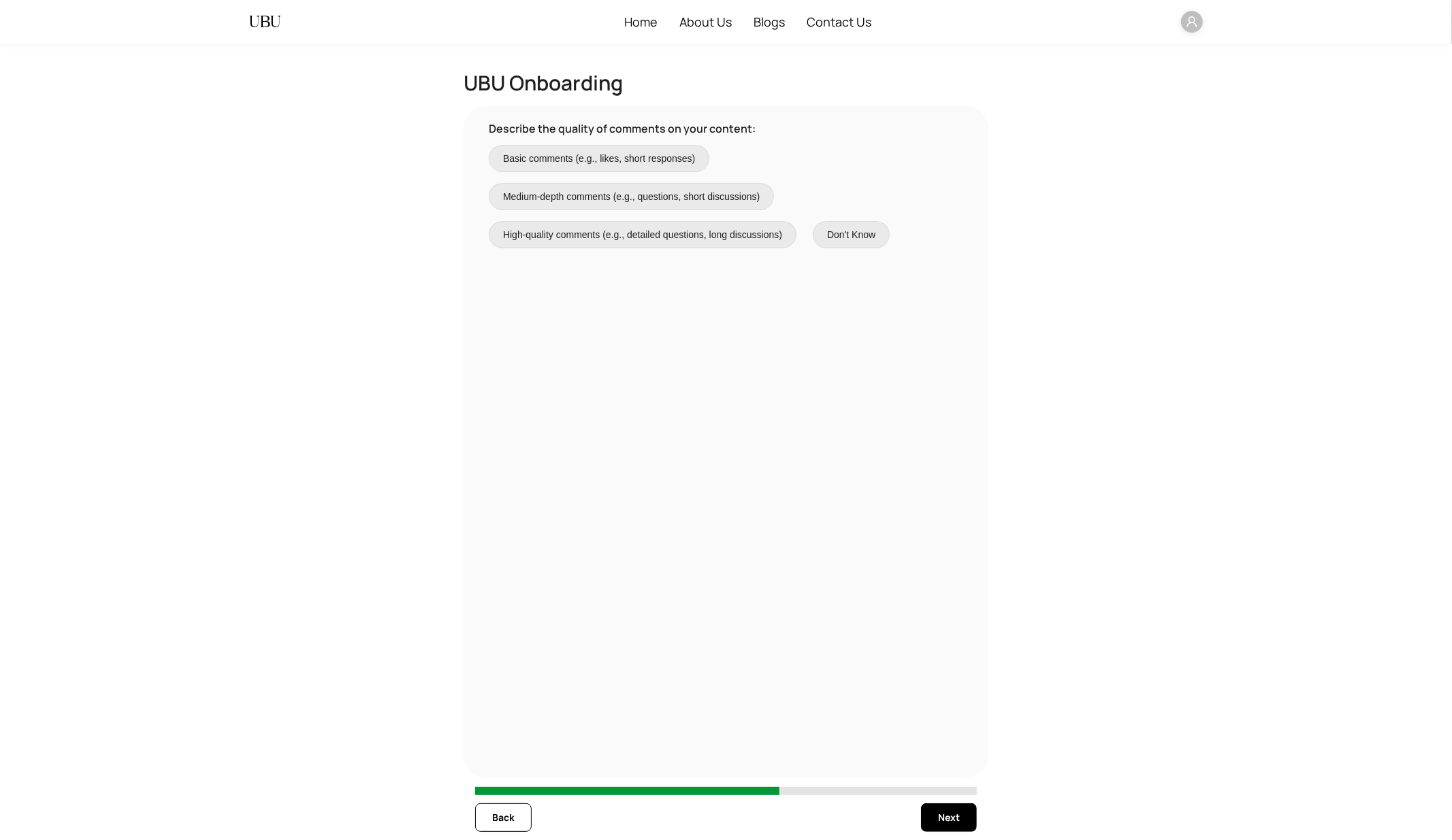
click at [644, 155] on span "Basic comments (e.g., likes, short responses)" at bounding box center [599, 158] width 192 height 15
click at [941, 822] on span "Next" at bounding box center [950, 817] width 22 height 15
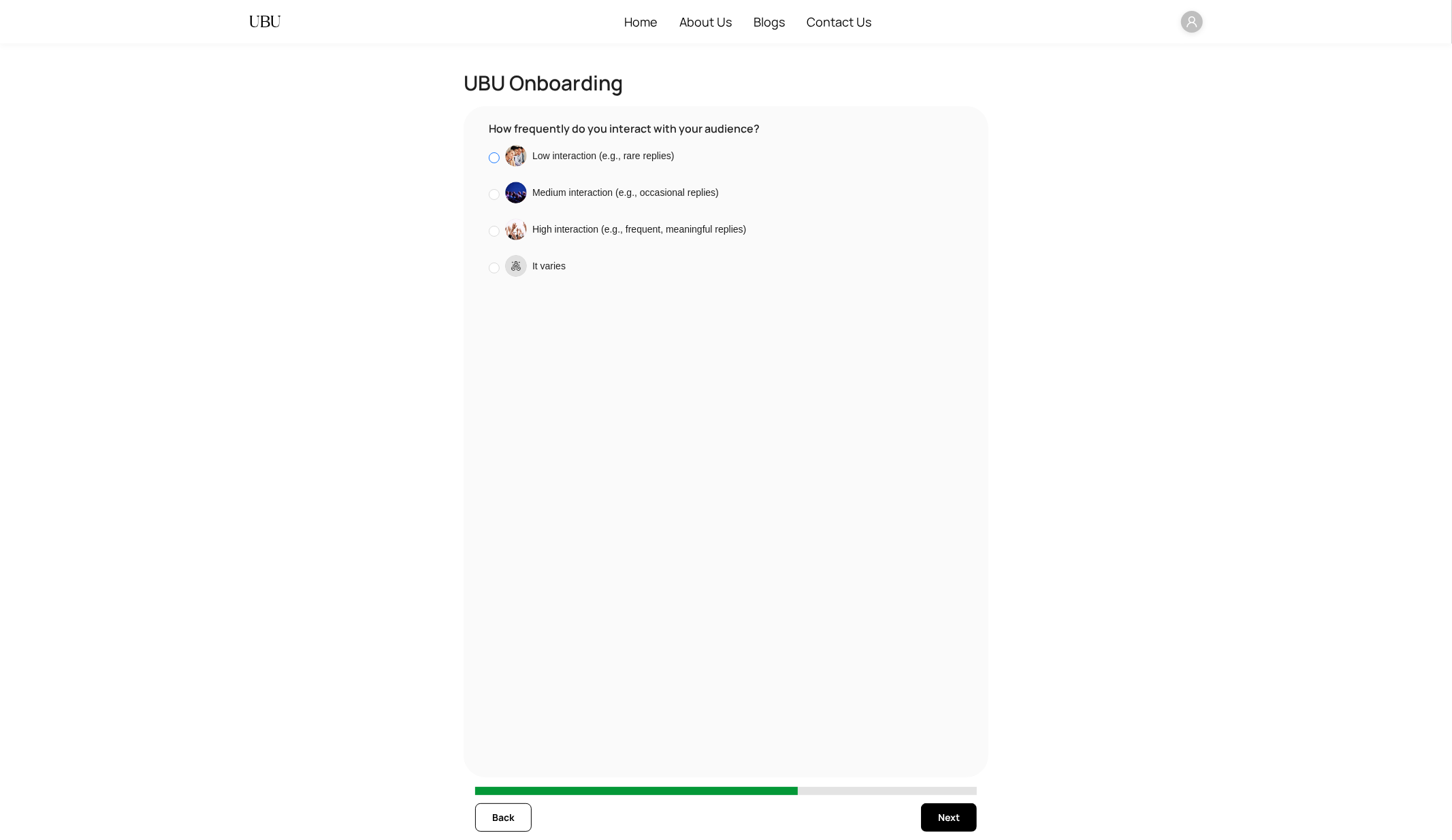
click at [648, 163] on span "Low interaction (e.g., rare replies)" at bounding box center [603, 155] width 143 height 15
click at [957, 819] on span "Next" at bounding box center [950, 817] width 22 height 15
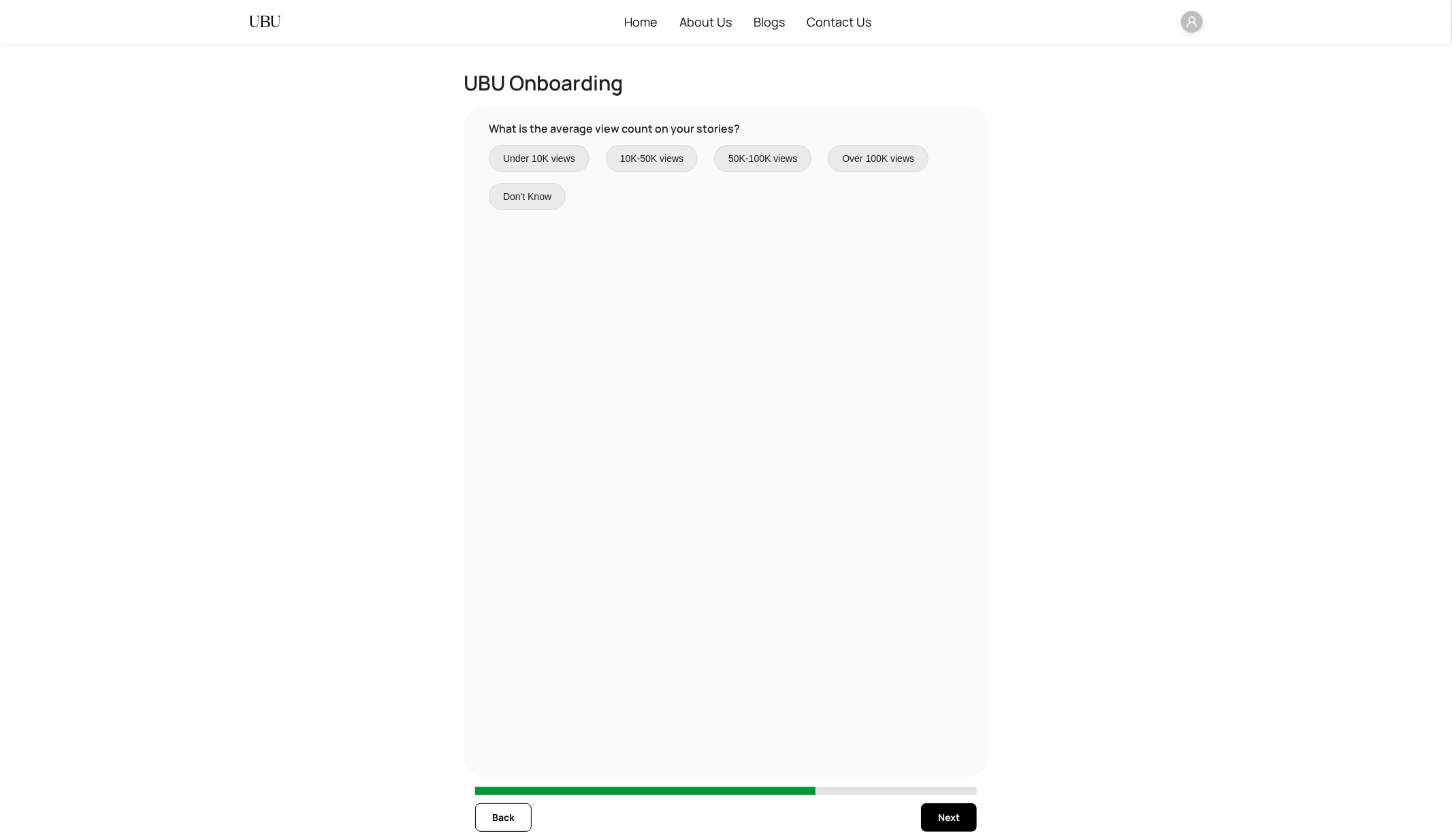
click at [512, 159] on span "Under 10K views" at bounding box center [539, 158] width 72 height 15
click at [947, 821] on span "Next" at bounding box center [950, 817] width 22 height 15
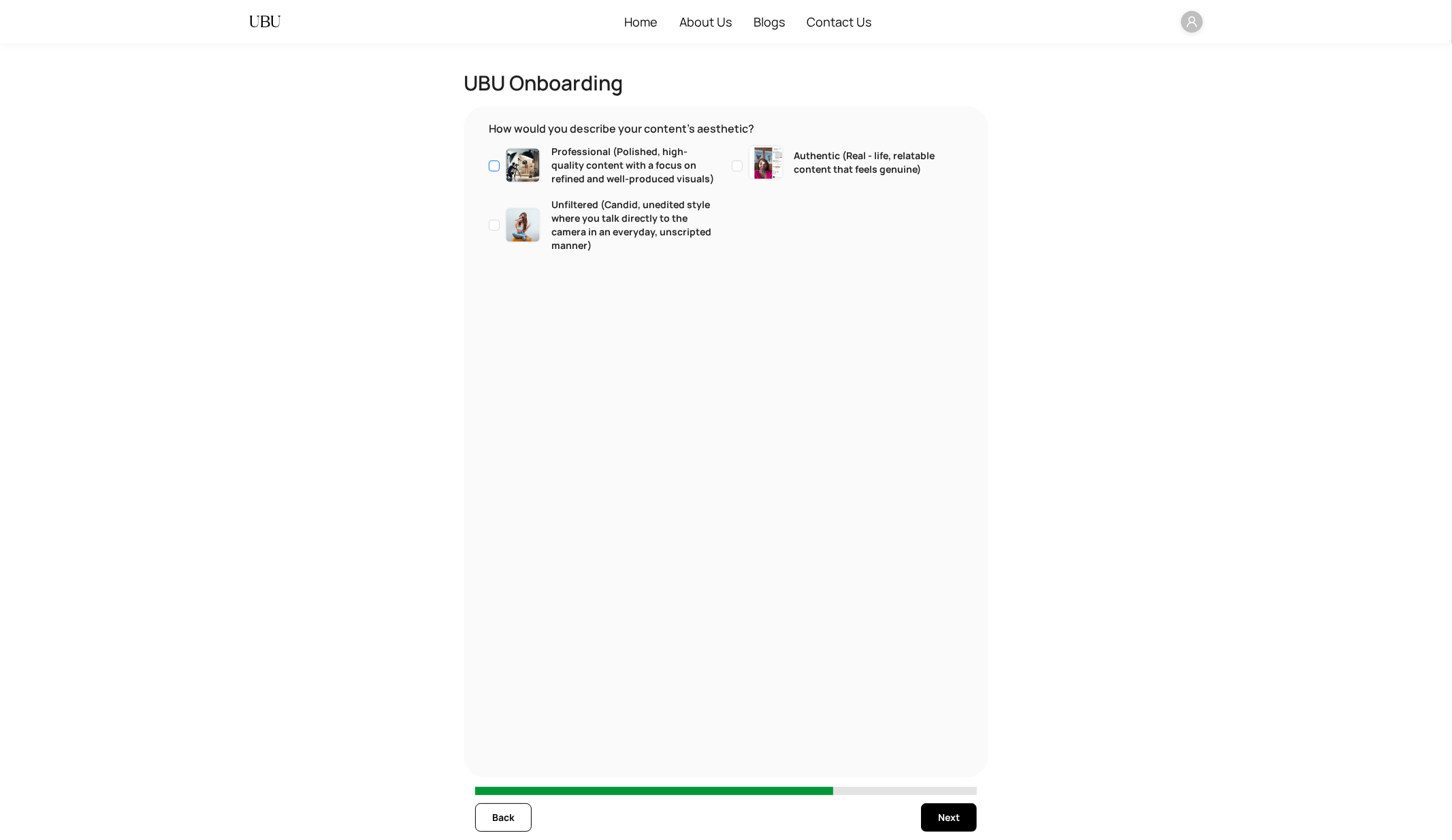
click at [591, 186] on p "Professional (Polished, high-quality content with a focus on refined and well-p…" at bounding box center [633, 165] width 164 height 41
click at [944, 833] on div "Back Next" at bounding box center [726, 817] width 502 height 44
click at [945, 825] on span "Next" at bounding box center [950, 817] width 22 height 15
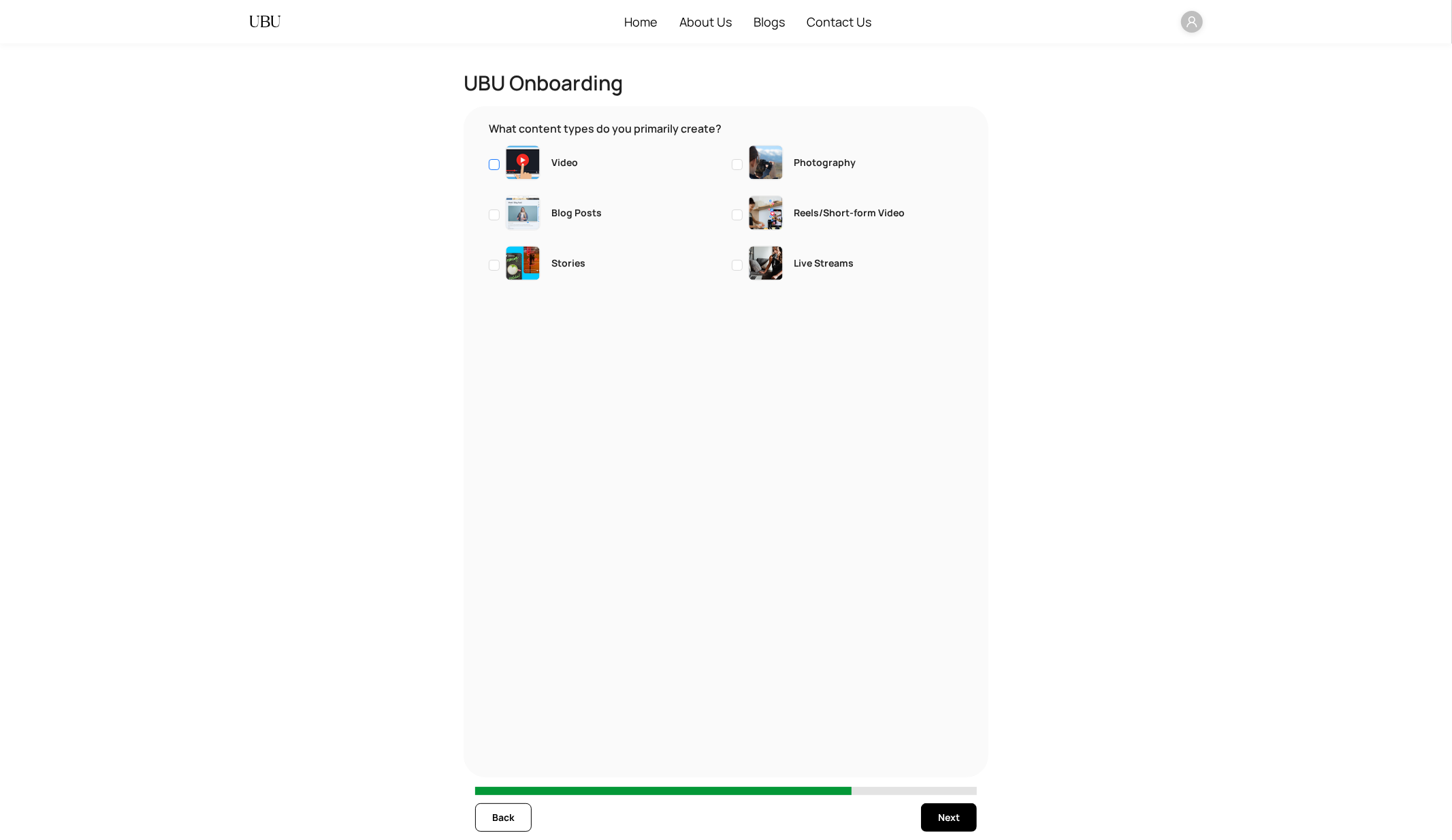
click at [611, 158] on label "Video" at bounding box center [605, 164] width 233 height 39
click at [952, 815] on span "Next" at bounding box center [950, 817] width 22 height 15
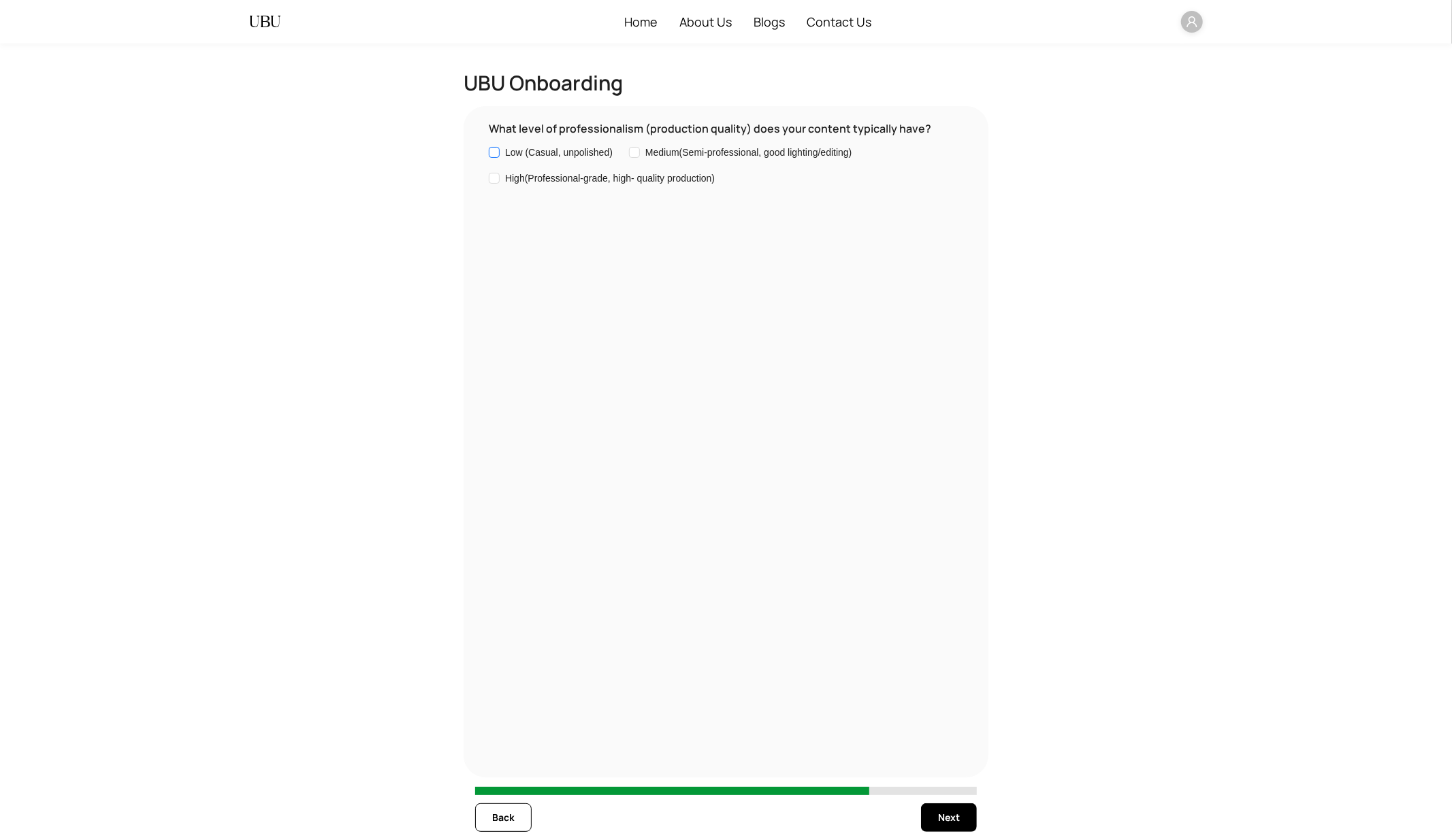
click at [558, 154] on span "Low (Casual, unpolished)" at bounding box center [559, 153] width 107 height 15
click at [944, 817] on span "Next" at bounding box center [950, 817] width 22 height 15
click at [585, 160] on span "Low (Straightforward content)" at bounding box center [568, 153] width 125 height 15
click at [955, 823] on span "Next" at bounding box center [950, 817] width 22 height 15
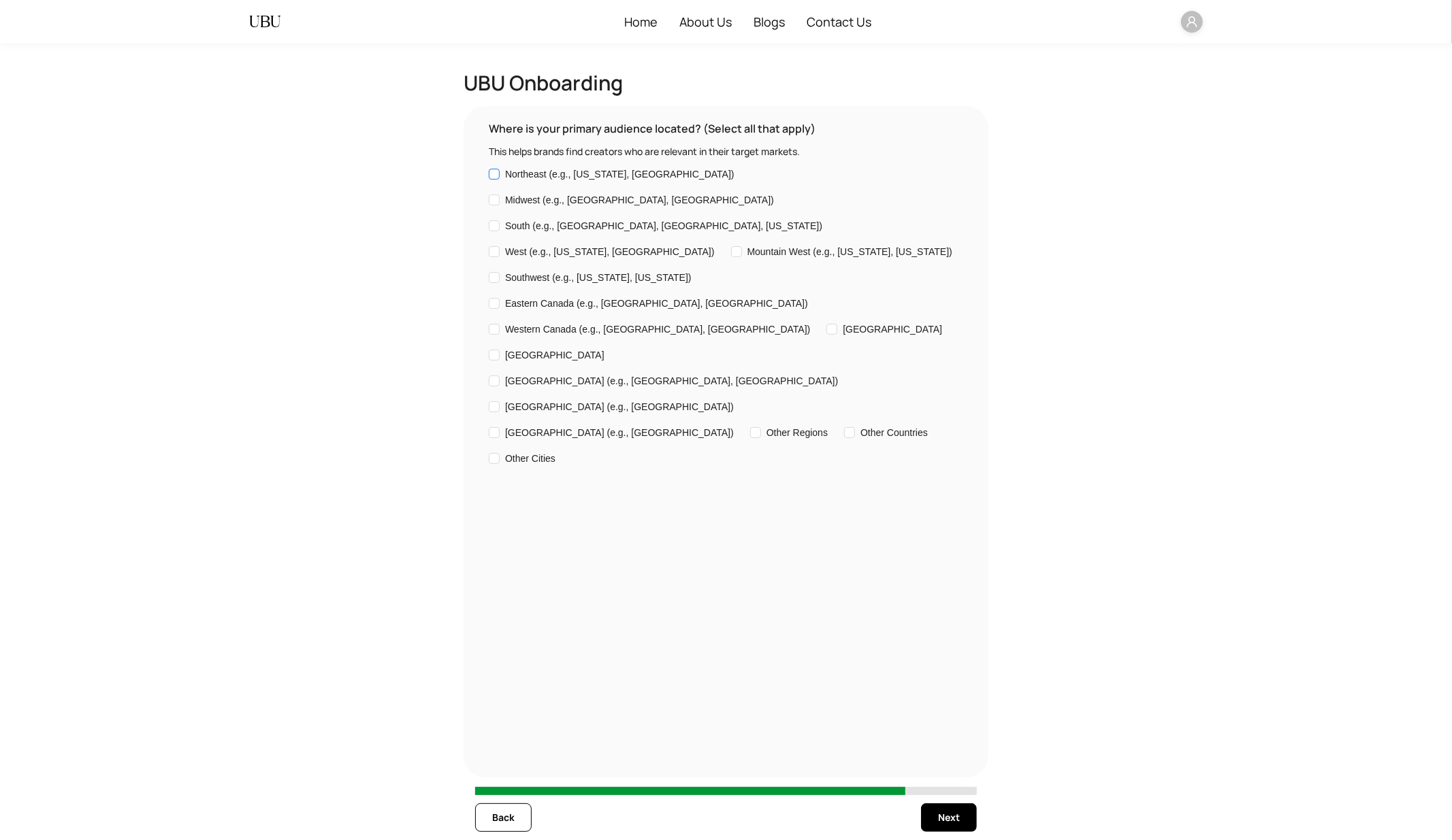
click at [599, 179] on span "Northeast (e.g., [US_STATE], [GEOGRAPHIC_DATA])" at bounding box center [620, 174] width 230 height 15
click at [947, 814] on span "Next" at bounding box center [950, 817] width 22 height 15
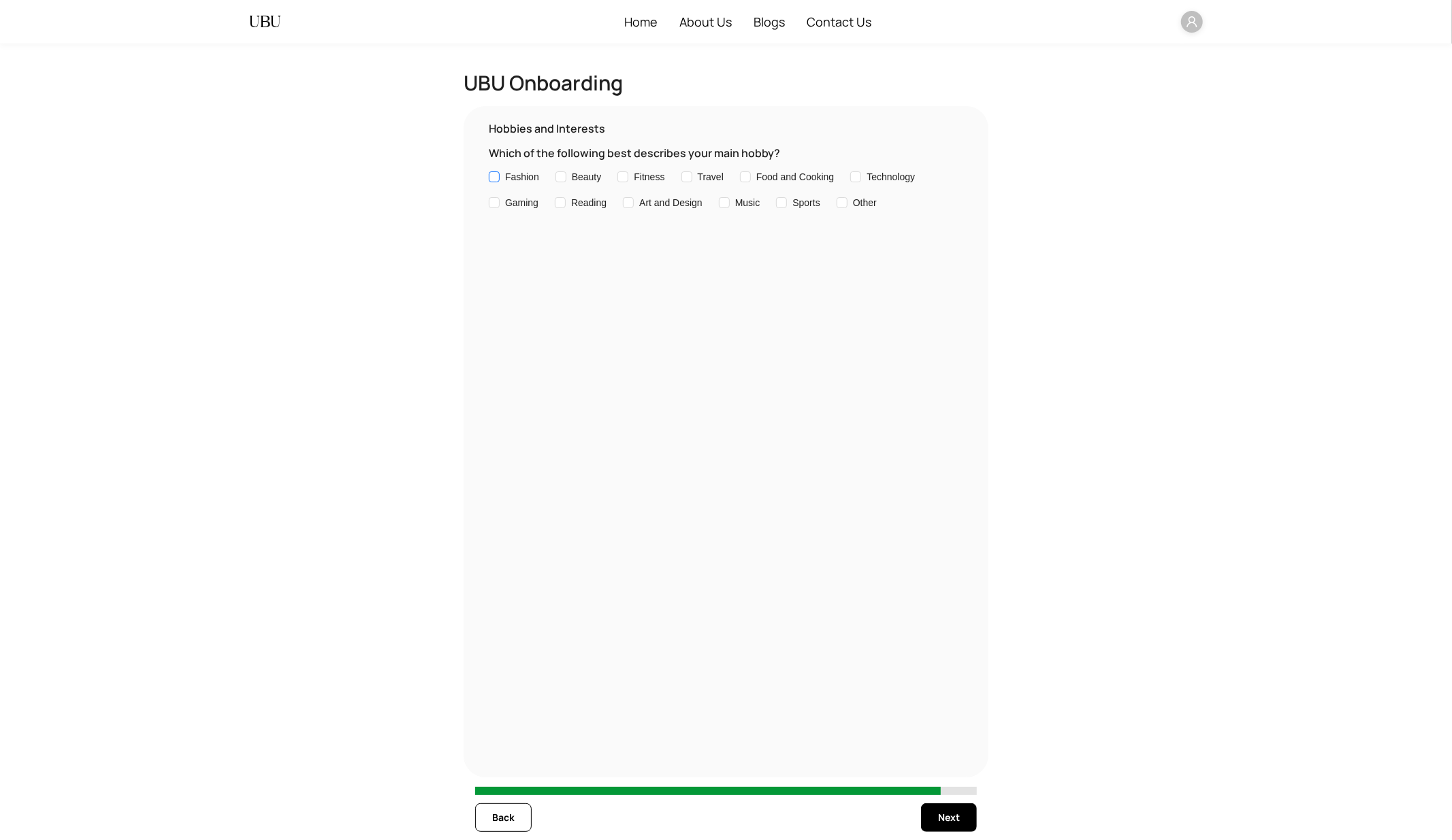
click at [522, 183] on span "Fashion" at bounding box center [522, 177] width 34 height 15
click at [953, 816] on span "Next" at bounding box center [950, 817] width 22 height 15
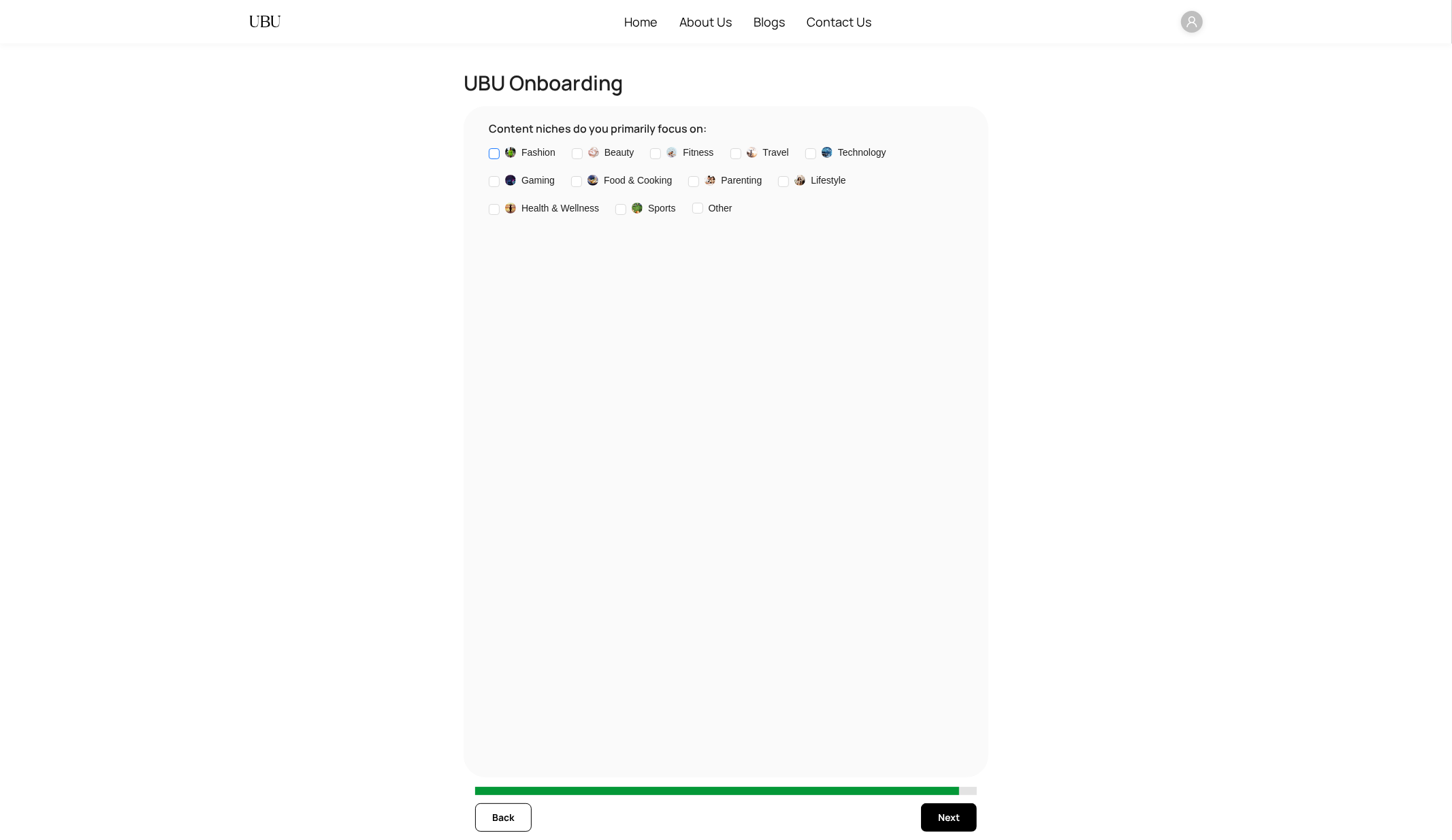
click at [533, 160] on span "Fashion" at bounding box center [538, 153] width 34 height 15
click at [946, 821] on span "Next" at bounding box center [950, 817] width 22 height 15
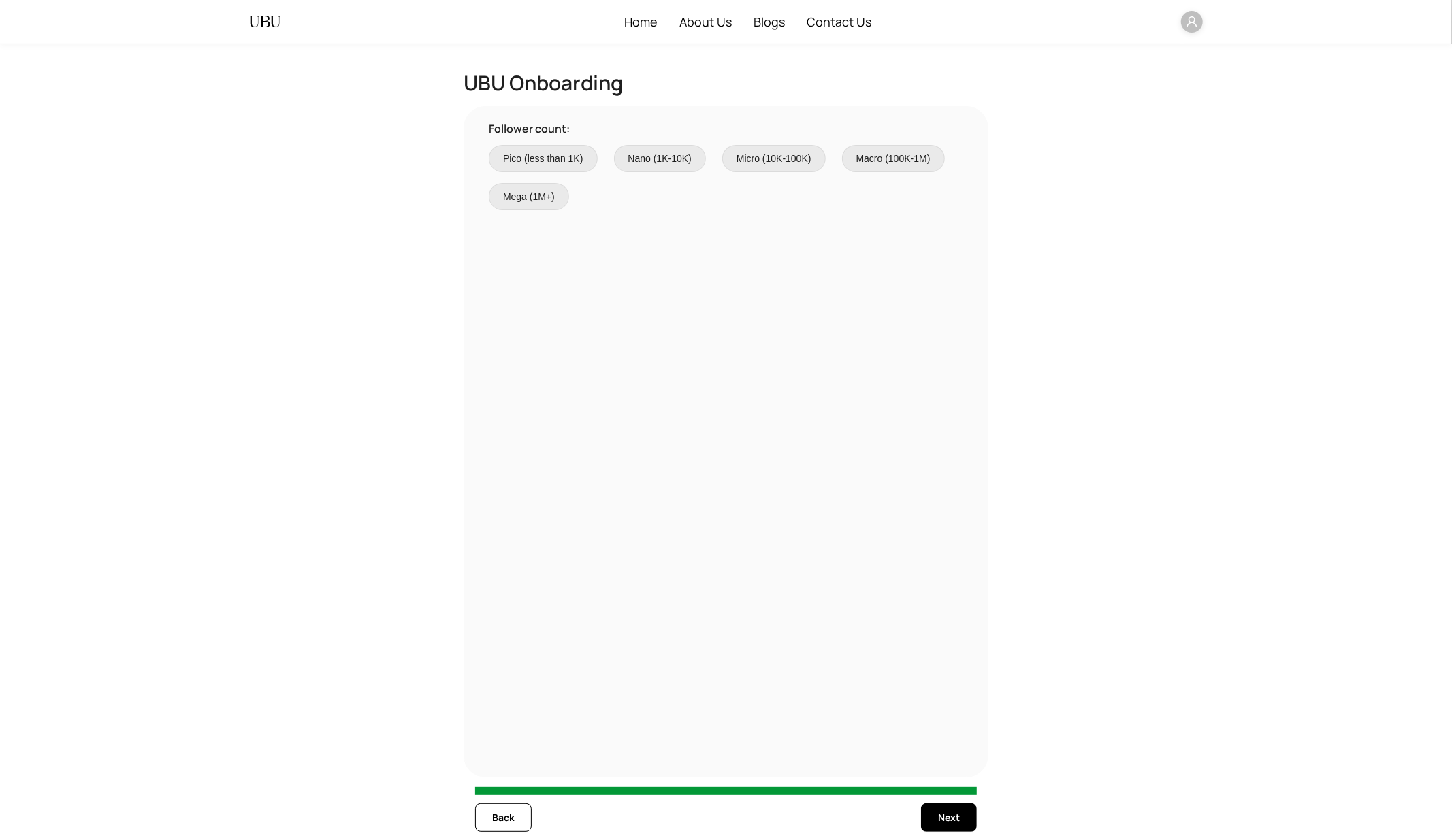
click at [555, 162] on span "Pico (less than 1K)" at bounding box center [543, 158] width 80 height 15
click at [941, 815] on span "Next" at bounding box center [950, 817] width 22 height 15
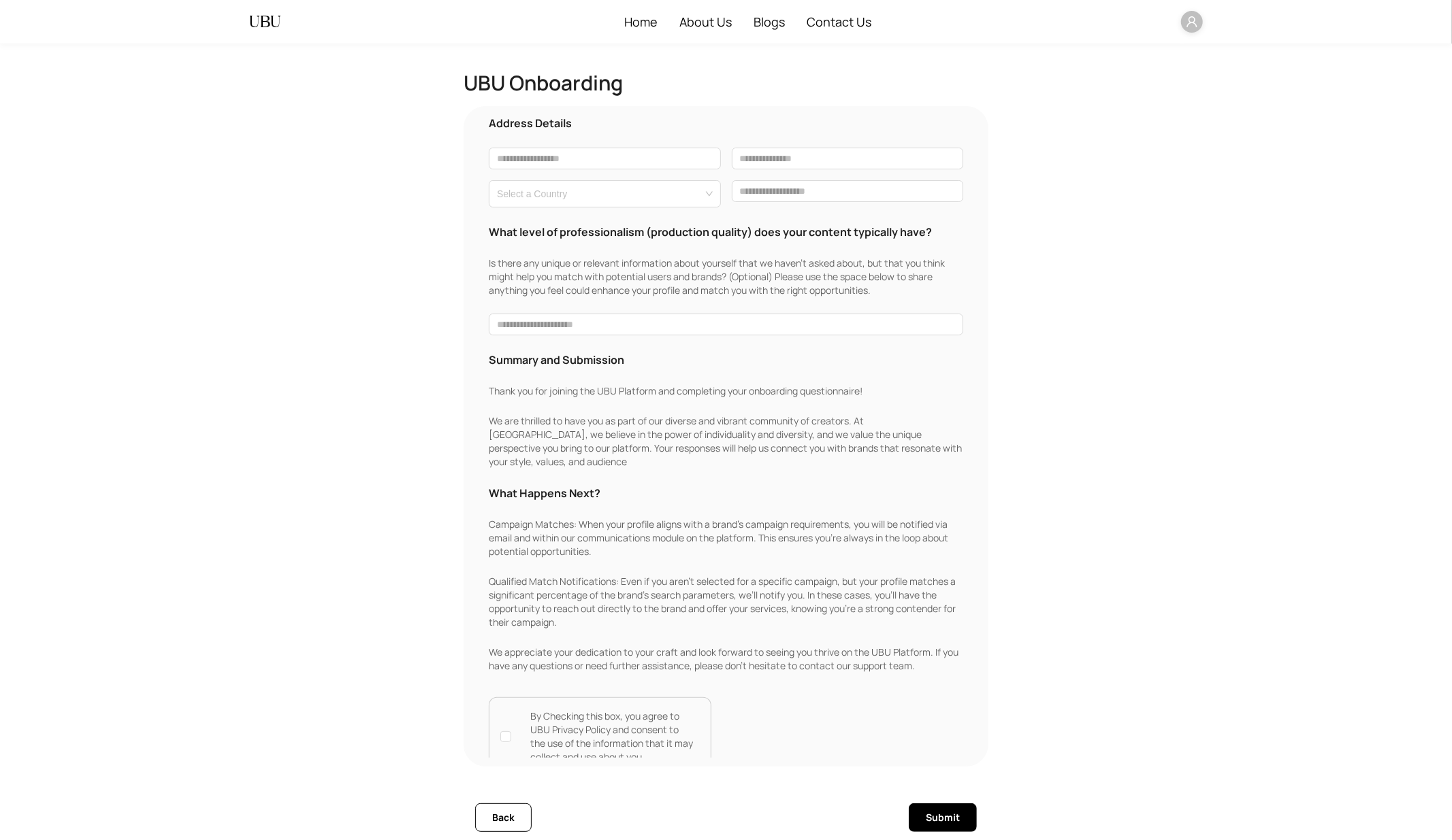
scroll to position [15, 0]
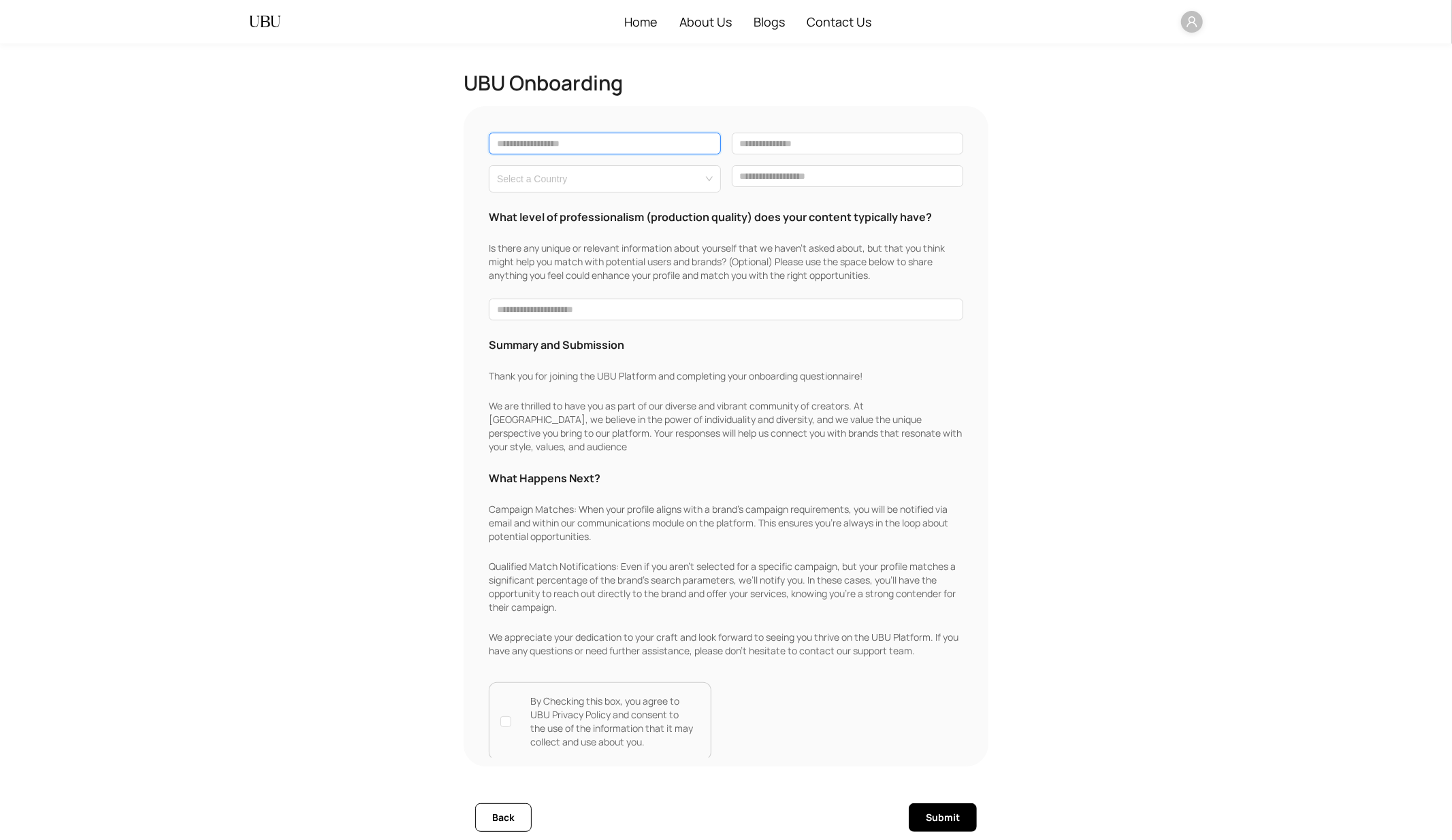
click at [559, 140] on input "text" at bounding box center [605, 143] width 233 height 22
type input "******"
click at [814, 148] on input "text" at bounding box center [849, 143] width 233 height 22
type input "******"
click at [665, 186] on input "search" at bounding box center [601, 176] width 208 height 20
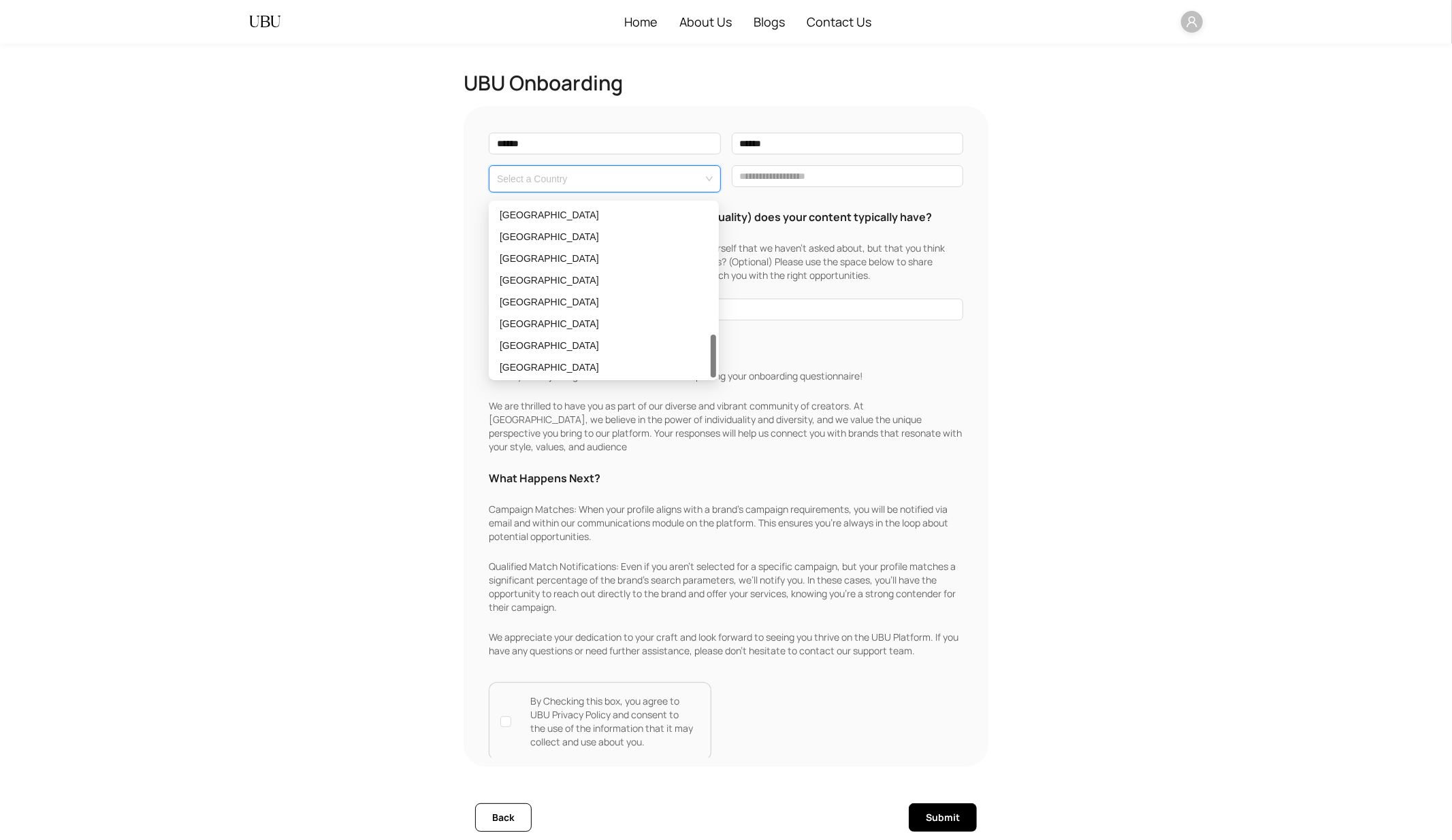
scroll to position [522, 0]
click at [543, 363] on div "[GEOGRAPHIC_DATA]" at bounding box center [603, 367] width 208 height 15
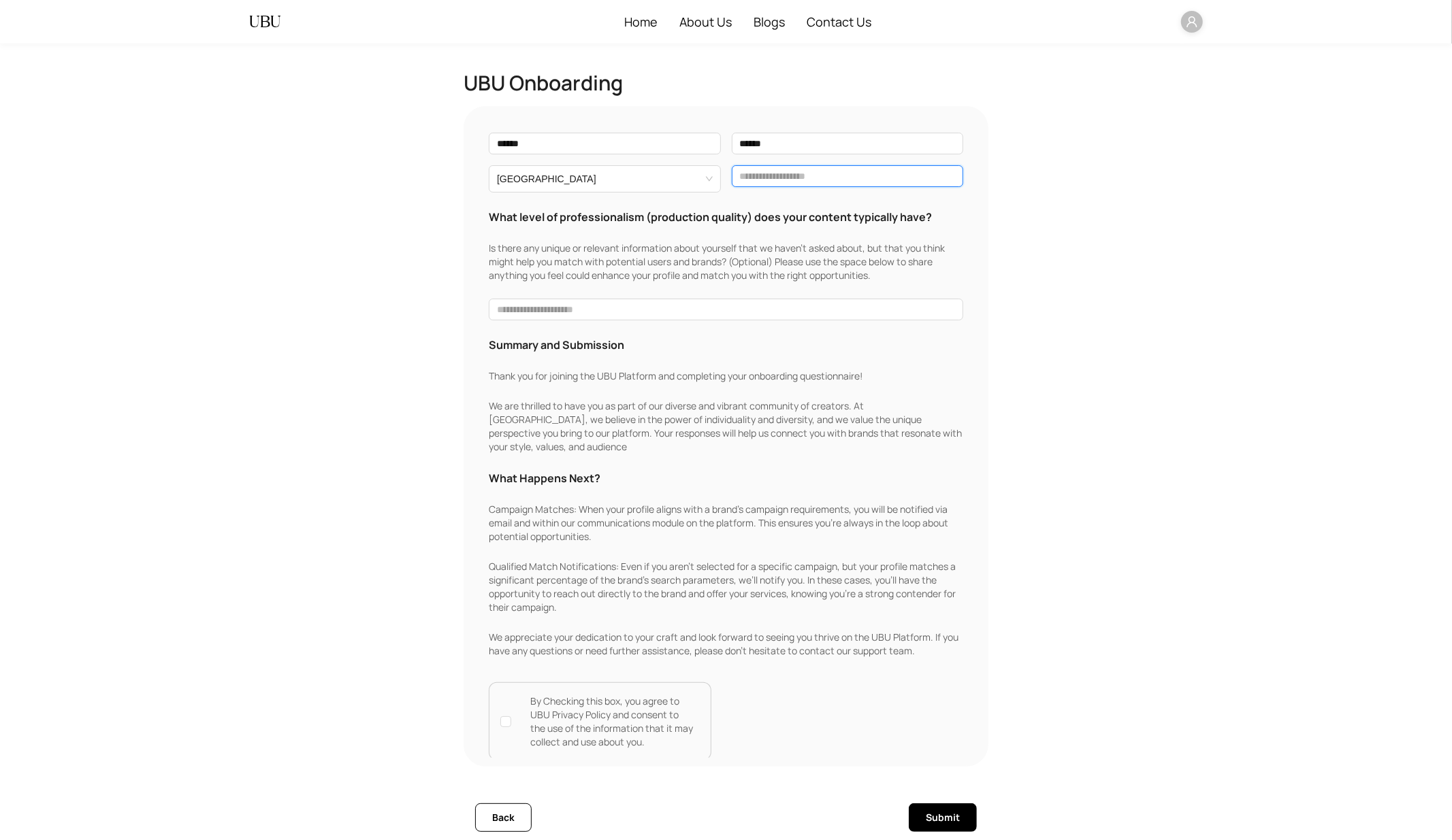
click at [827, 179] on input "text" at bounding box center [849, 176] width 233 height 22
type input "*****"
click at [944, 824] on span "Submit" at bounding box center [942, 817] width 34 height 15
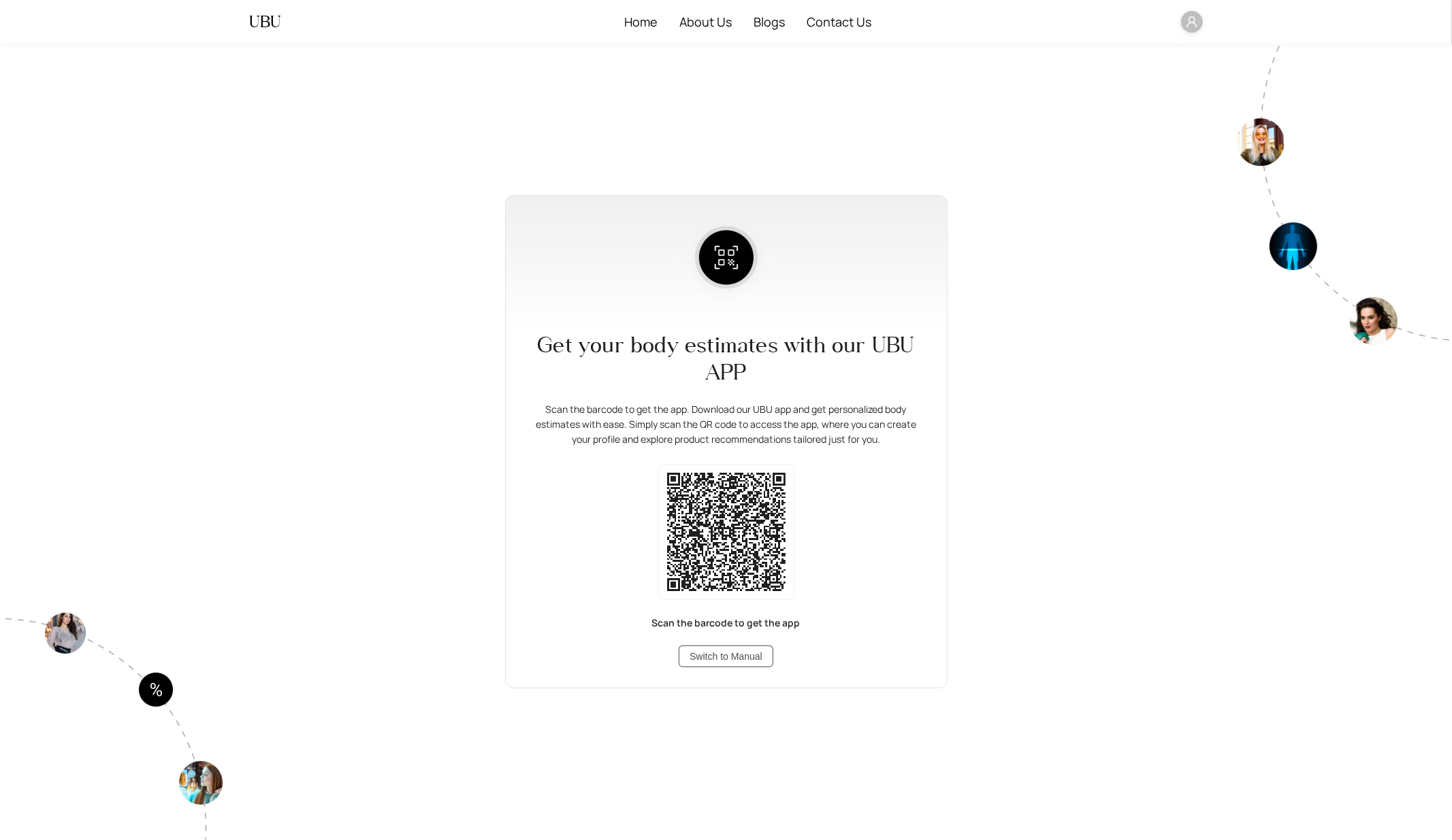
click at [715, 661] on span "Switch to Manual" at bounding box center [726, 657] width 73 height 15
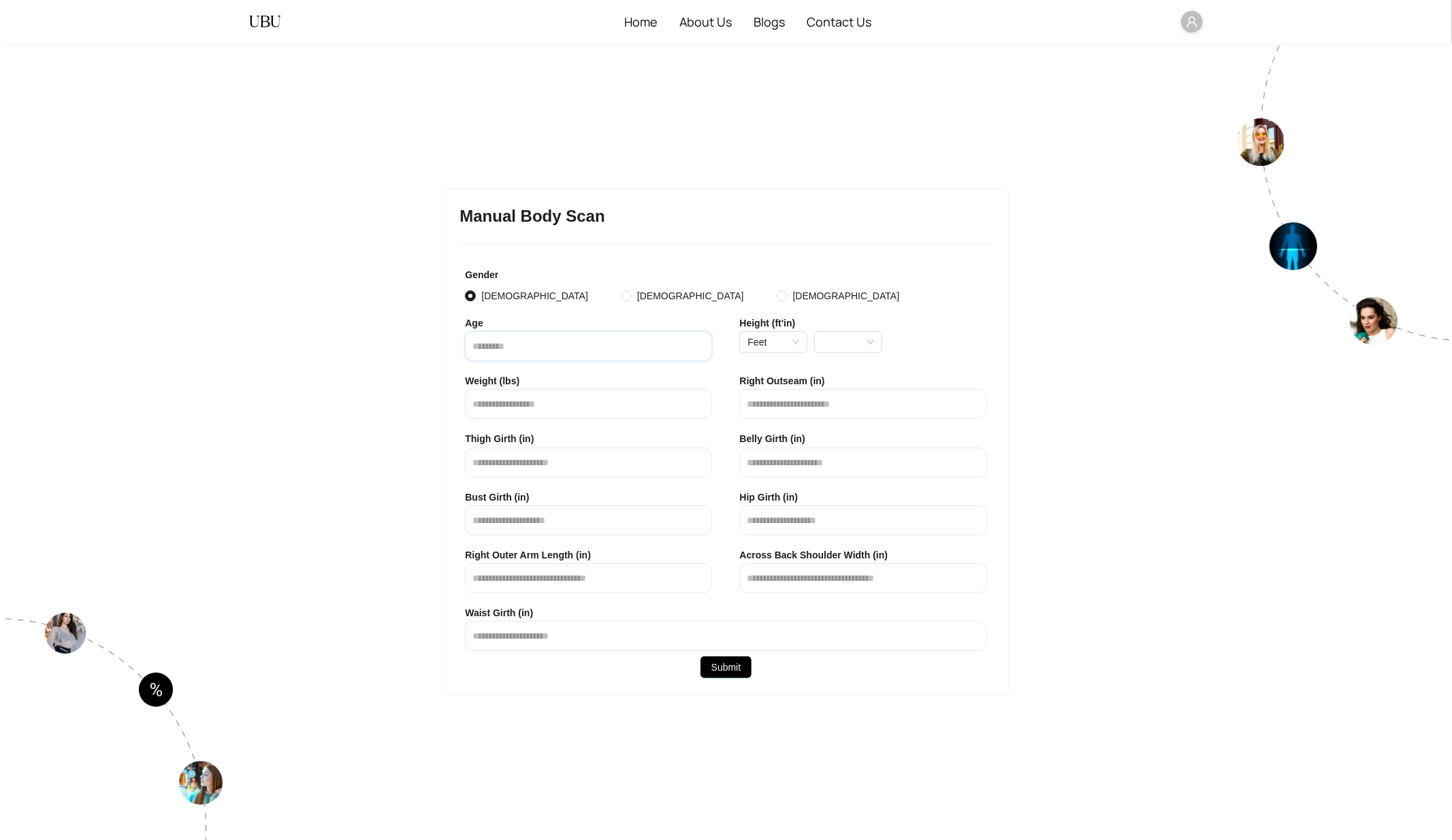
click at [488, 351] on input "number" at bounding box center [589, 346] width 247 height 30
click at [774, 338] on span "Feet" at bounding box center [773, 342] width 52 height 20
type input "**"
click at [766, 436] on div "5 ft" at bounding box center [773, 435] width 46 height 15
click at [845, 336] on span "0" at bounding box center [848, 342] width 52 height 20
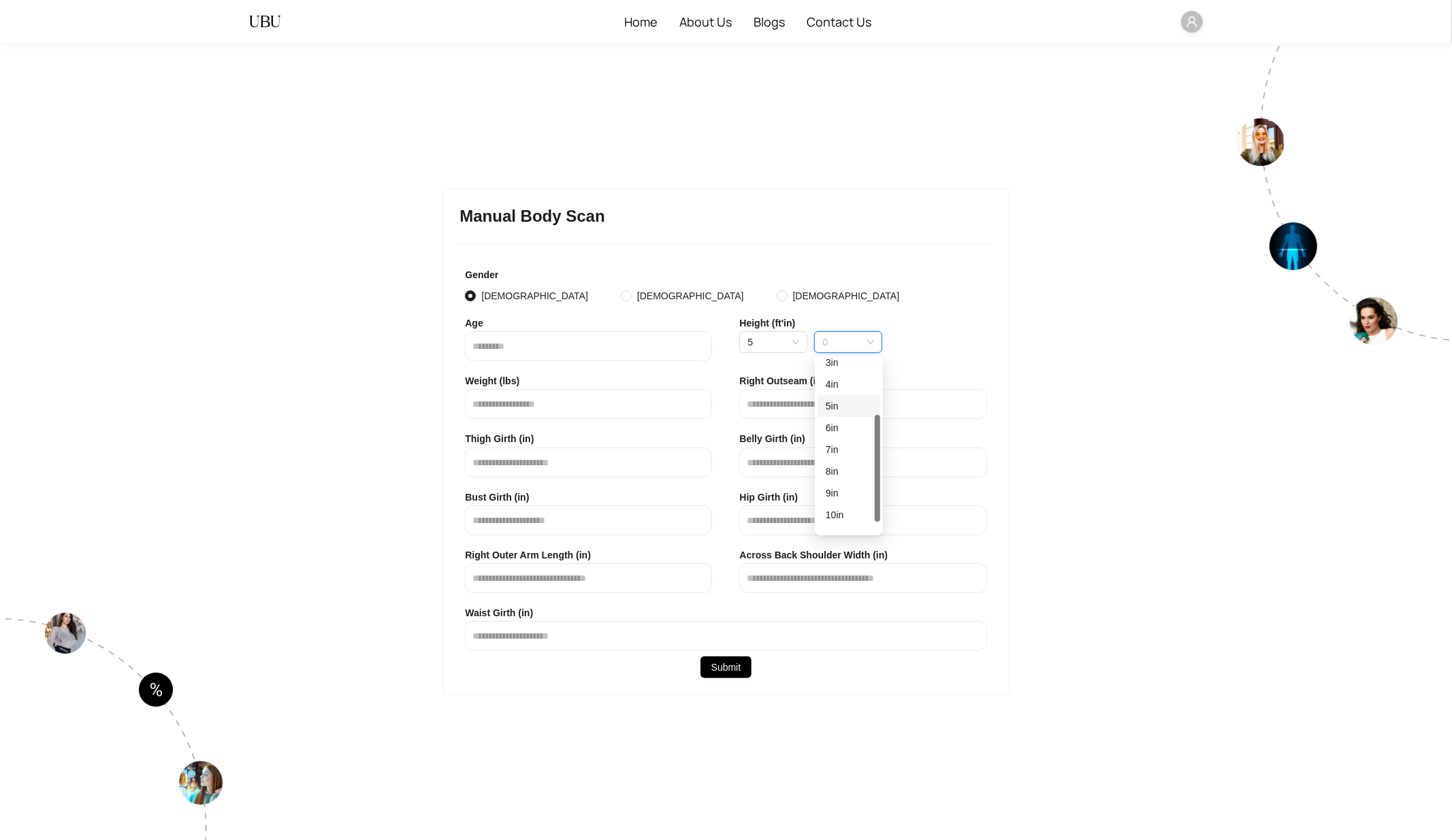
scroll to position [96, 0]
click at [832, 511] on div "10 in" at bounding box center [849, 513] width 46 height 15
click at [526, 409] on input "number" at bounding box center [589, 404] width 247 height 30
type input "***"
click at [786, 407] on input "text" at bounding box center [863, 404] width 247 height 30
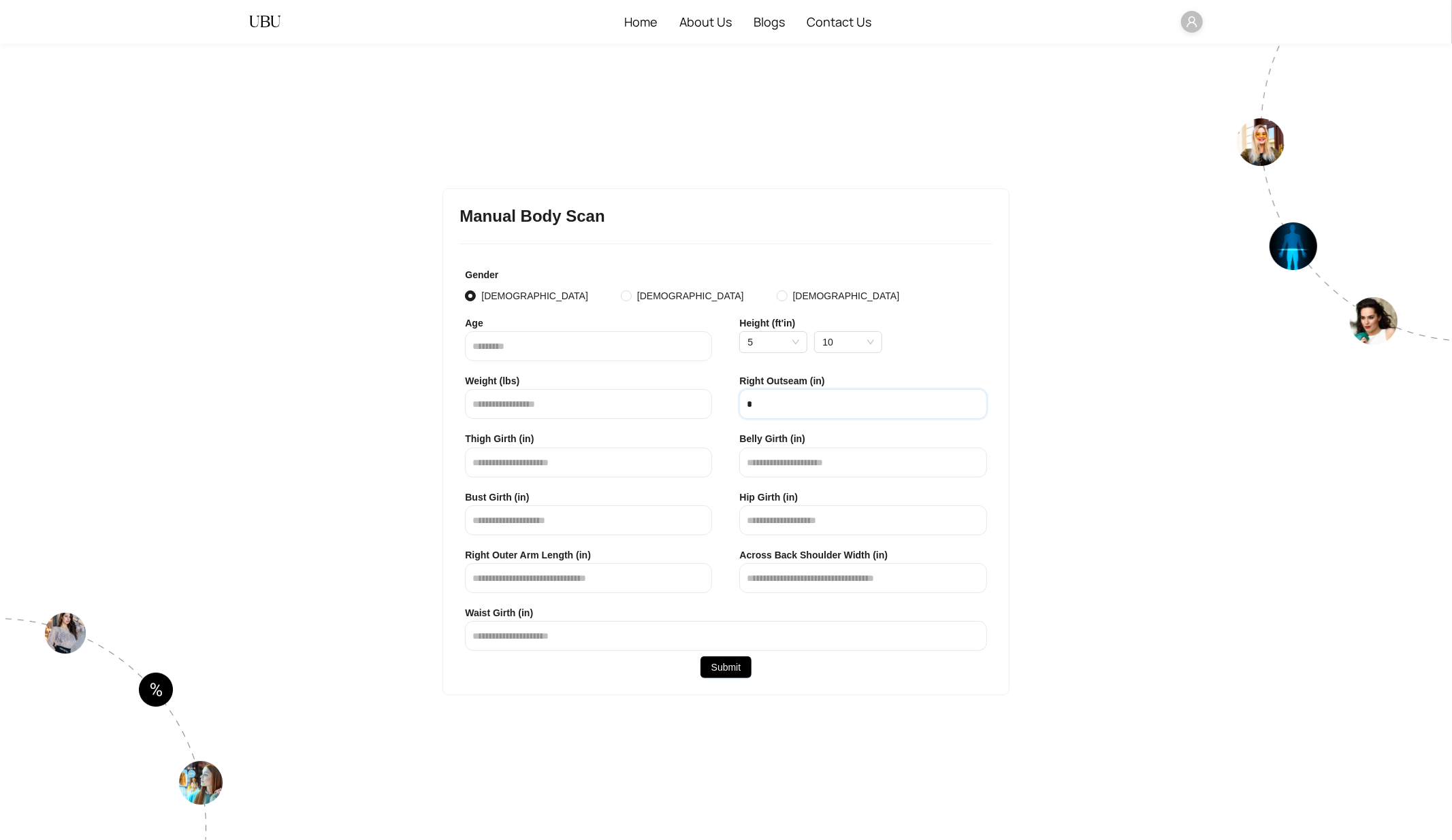
type input "*"
click at [612, 466] on input "text" at bounding box center [589, 462] width 247 height 30
type input "*"
click at [820, 457] on input "text" at bounding box center [863, 462] width 247 height 30
type input "*"
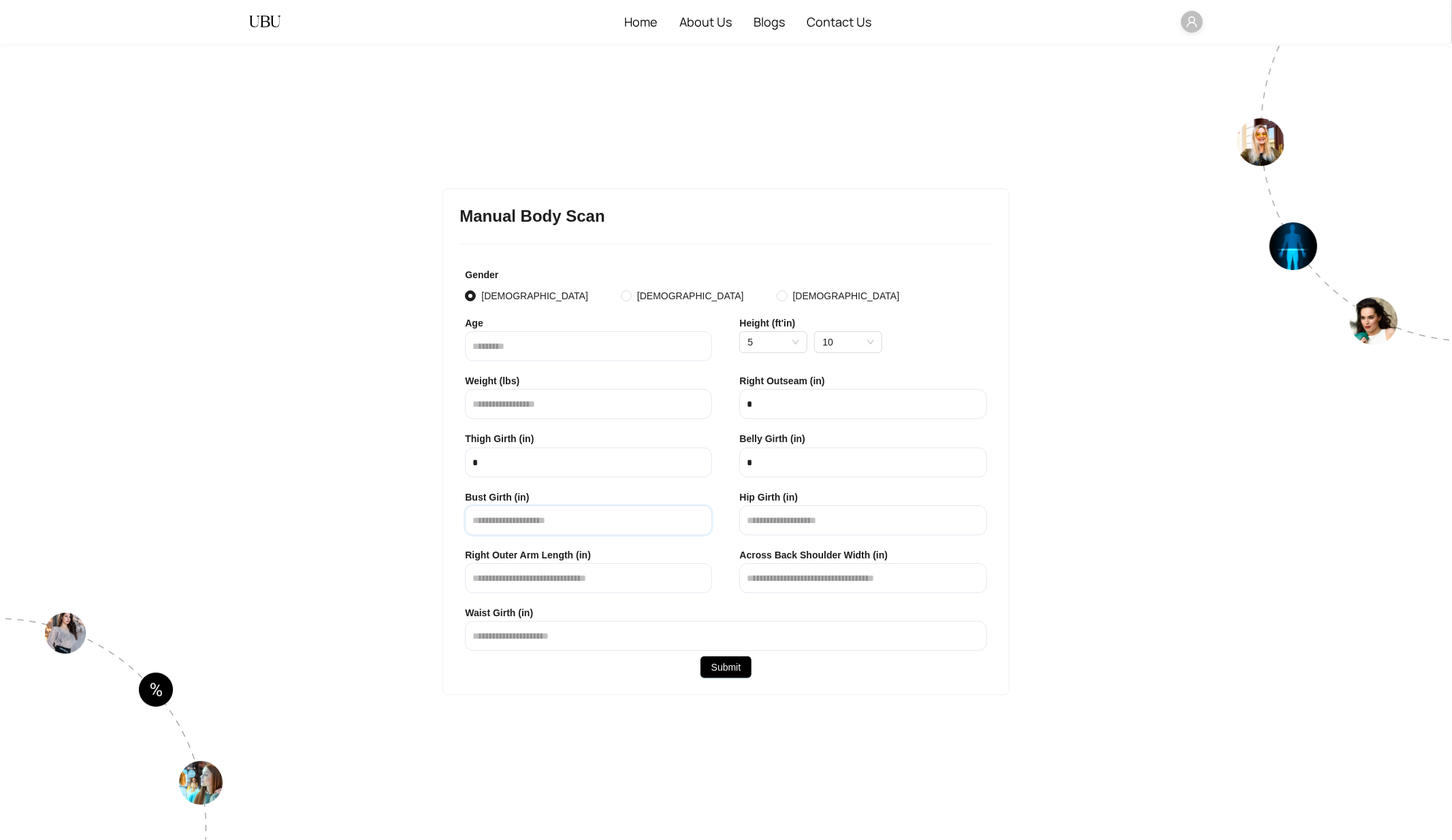
click at [522, 525] on input "text" at bounding box center [589, 520] width 247 height 30
type input "*"
click at [772, 525] on input "text" at bounding box center [863, 520] width 247 height 30
type input "*"
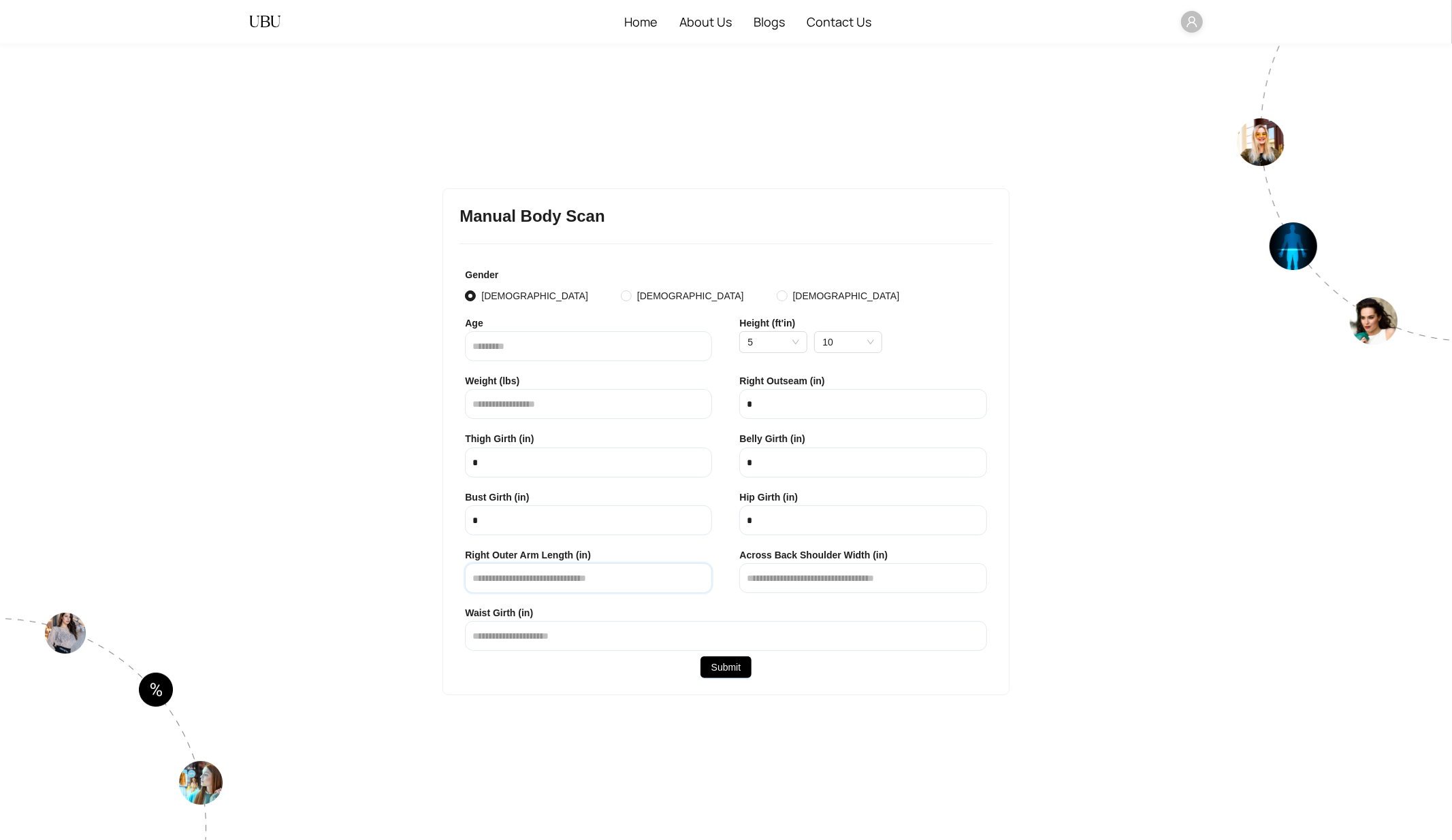
click at [582, 579] on input "text" at bounding box center [589, 578] width 247 height 30
type input "*"
click at [801, 577] on input "text" at bounding box center [863, 578] width 247 height 30
type input "*"
click at [681, 647] on input "text" at bounding box center [726, 636] width 522 height 30
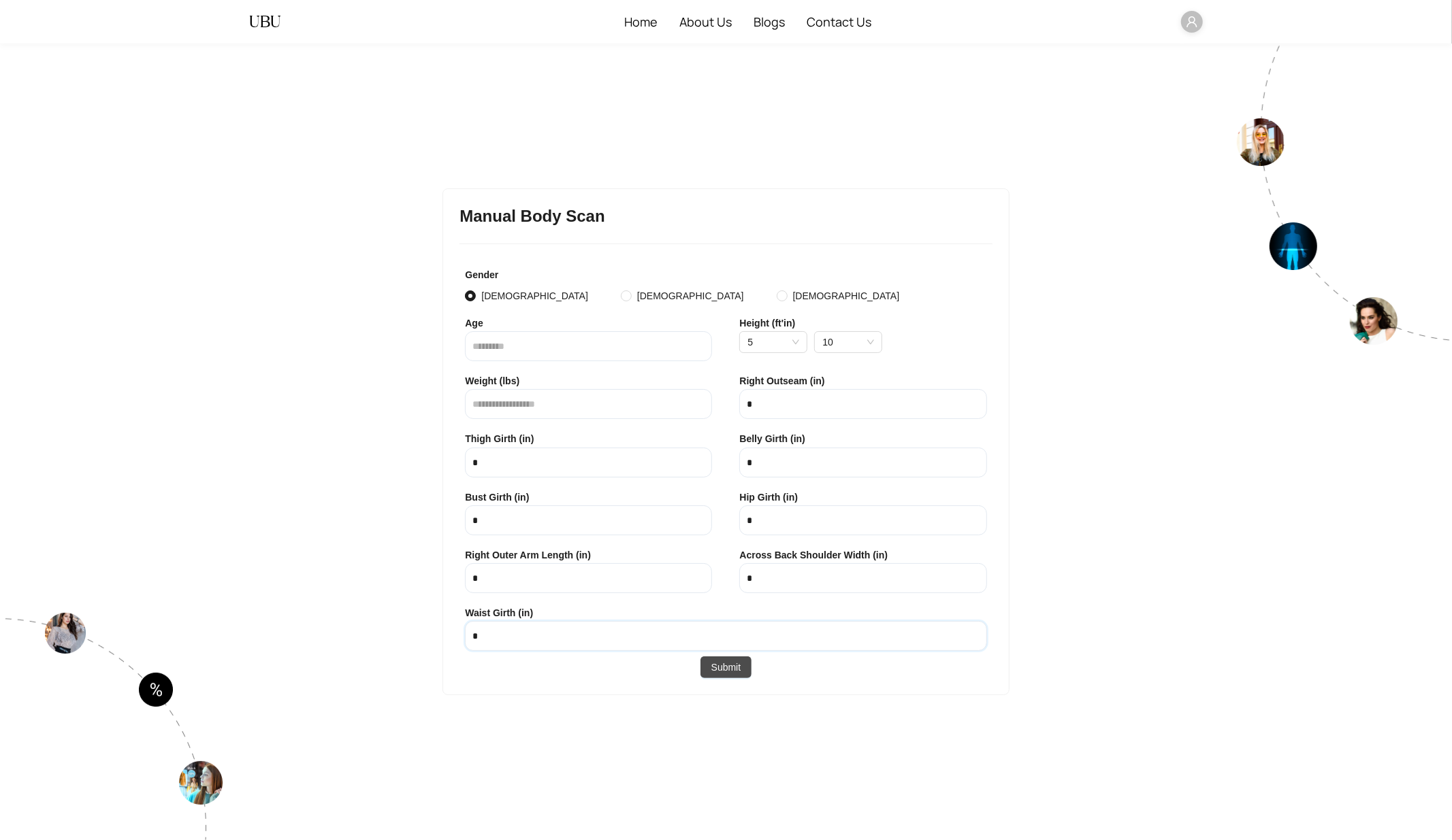
type input "*"
click at [738, 671] on span "Submit" at bounding box center [726, 667] width 30 height 15
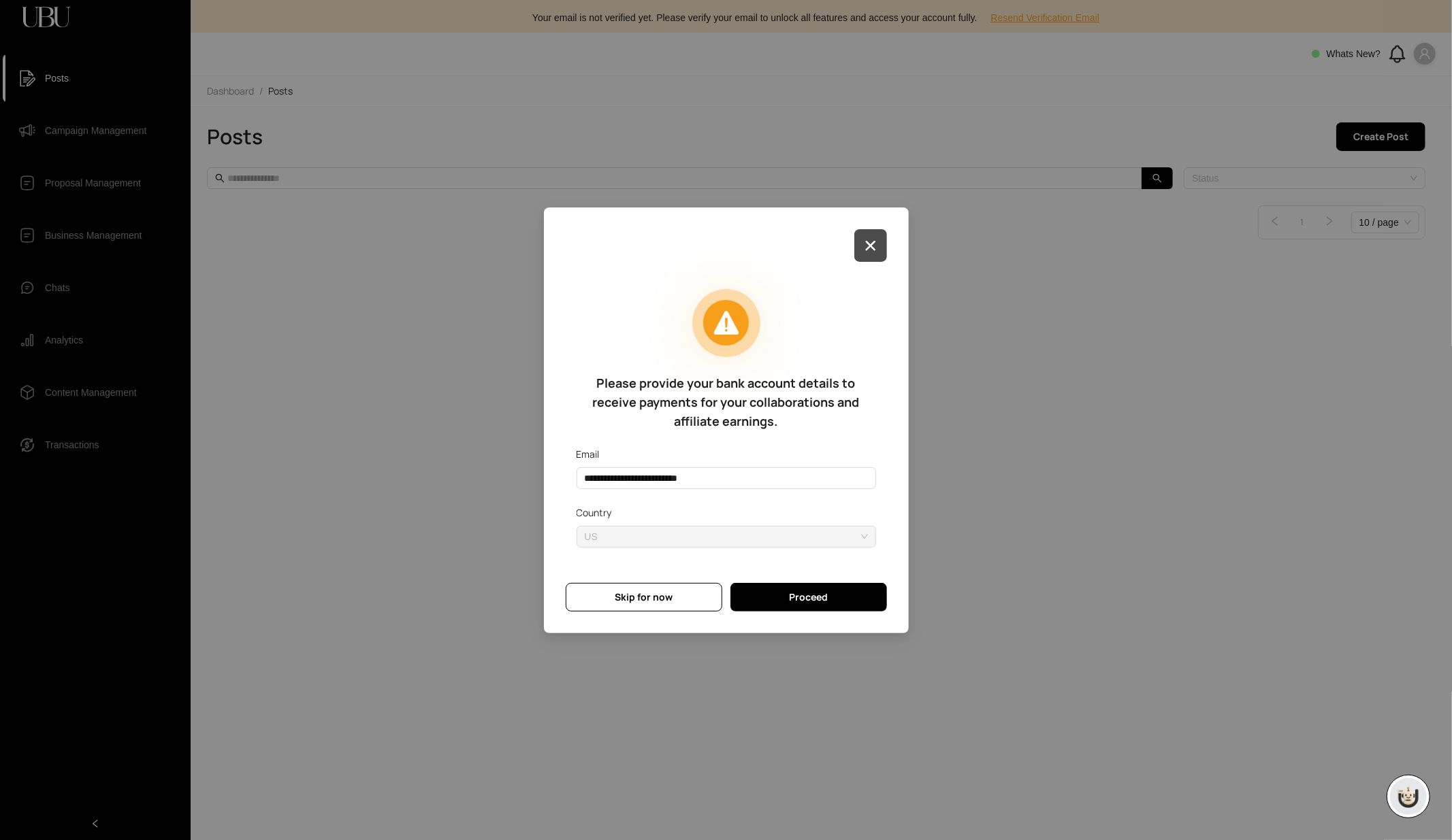
click at [876, 241] on icon "button" at bounding box center [870, 246] width 11 height 11
